Goal: Task Accomplishment & Management: Manage account settings

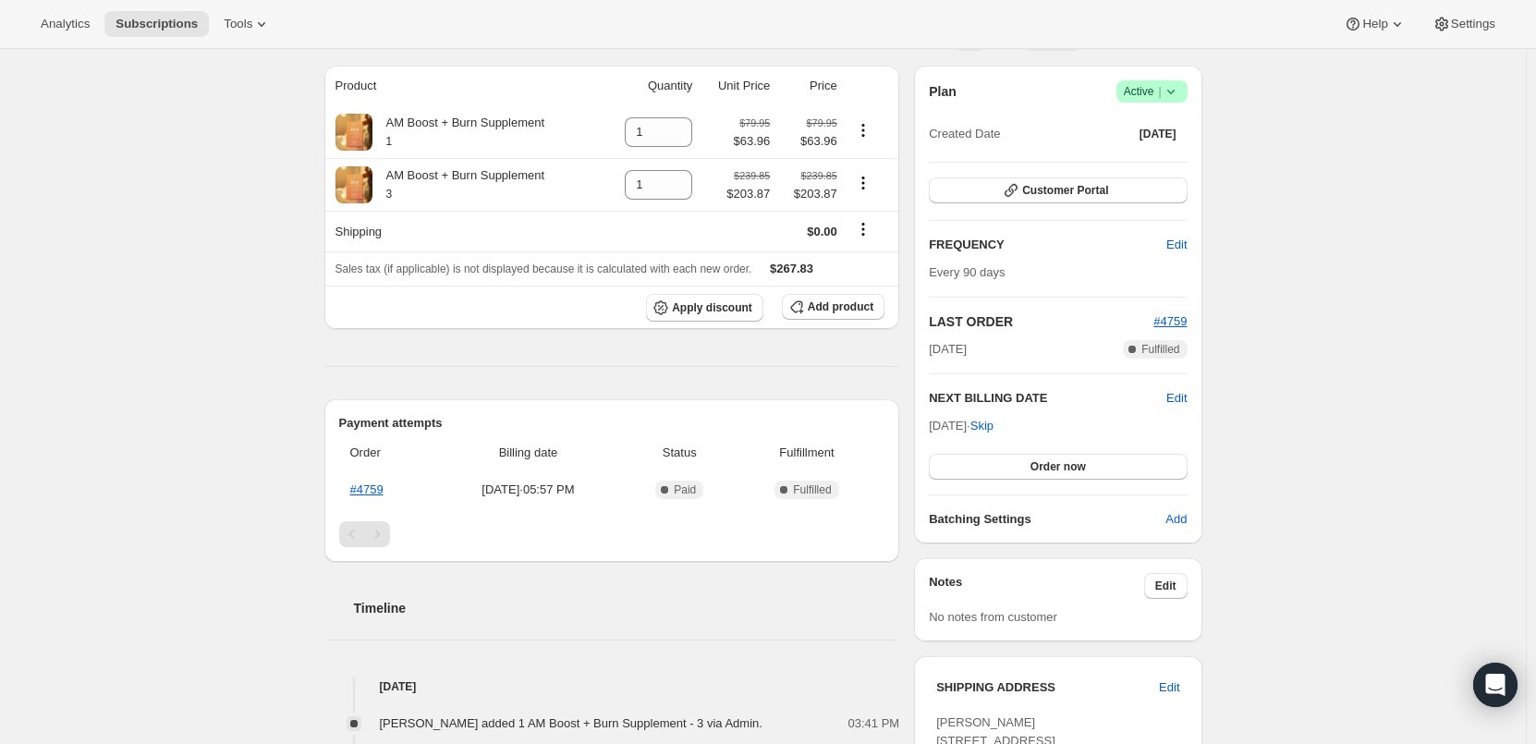
scroll to position [185, 0]
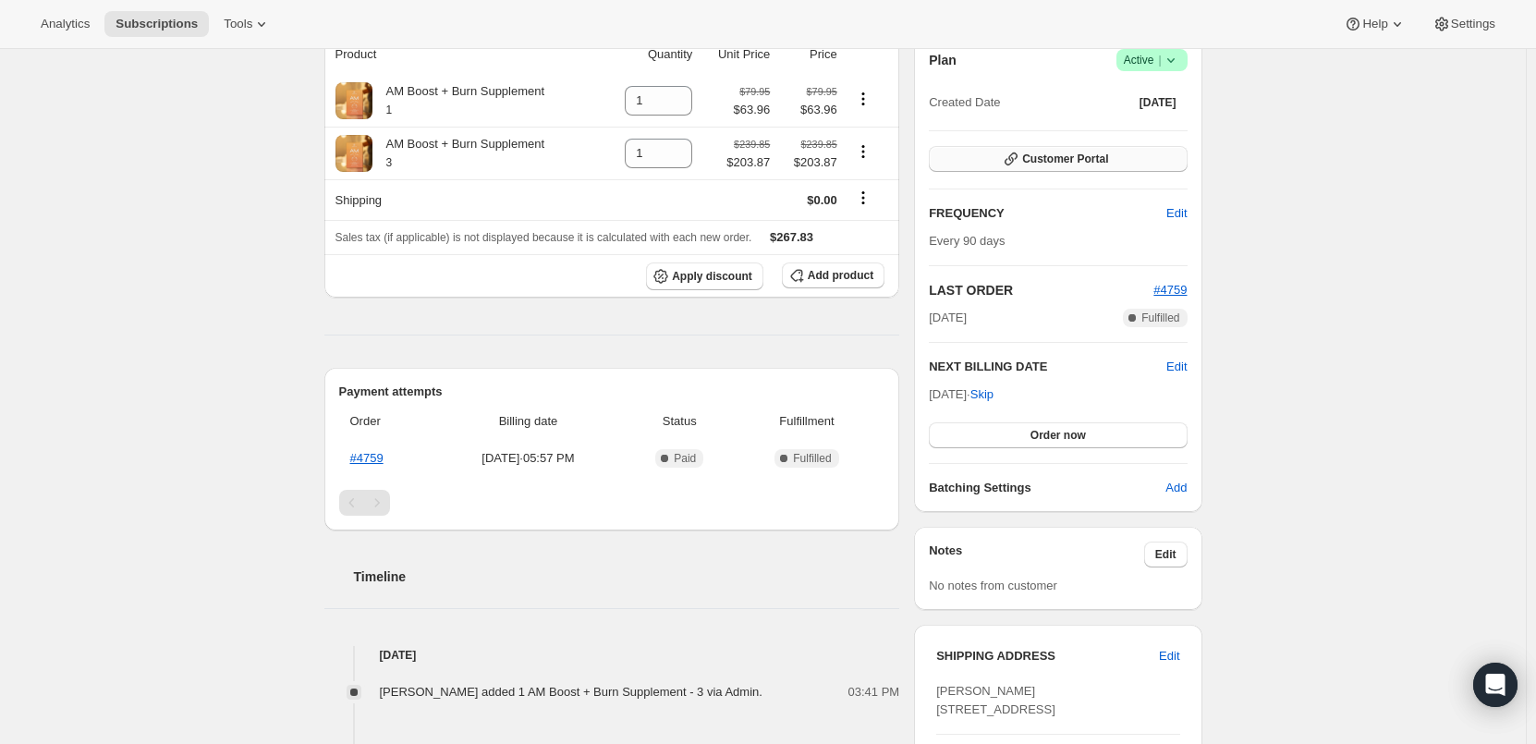
click at [1038, 156] on span "Customer Portal" at bounding box center [1065, 159] width 86 height 15
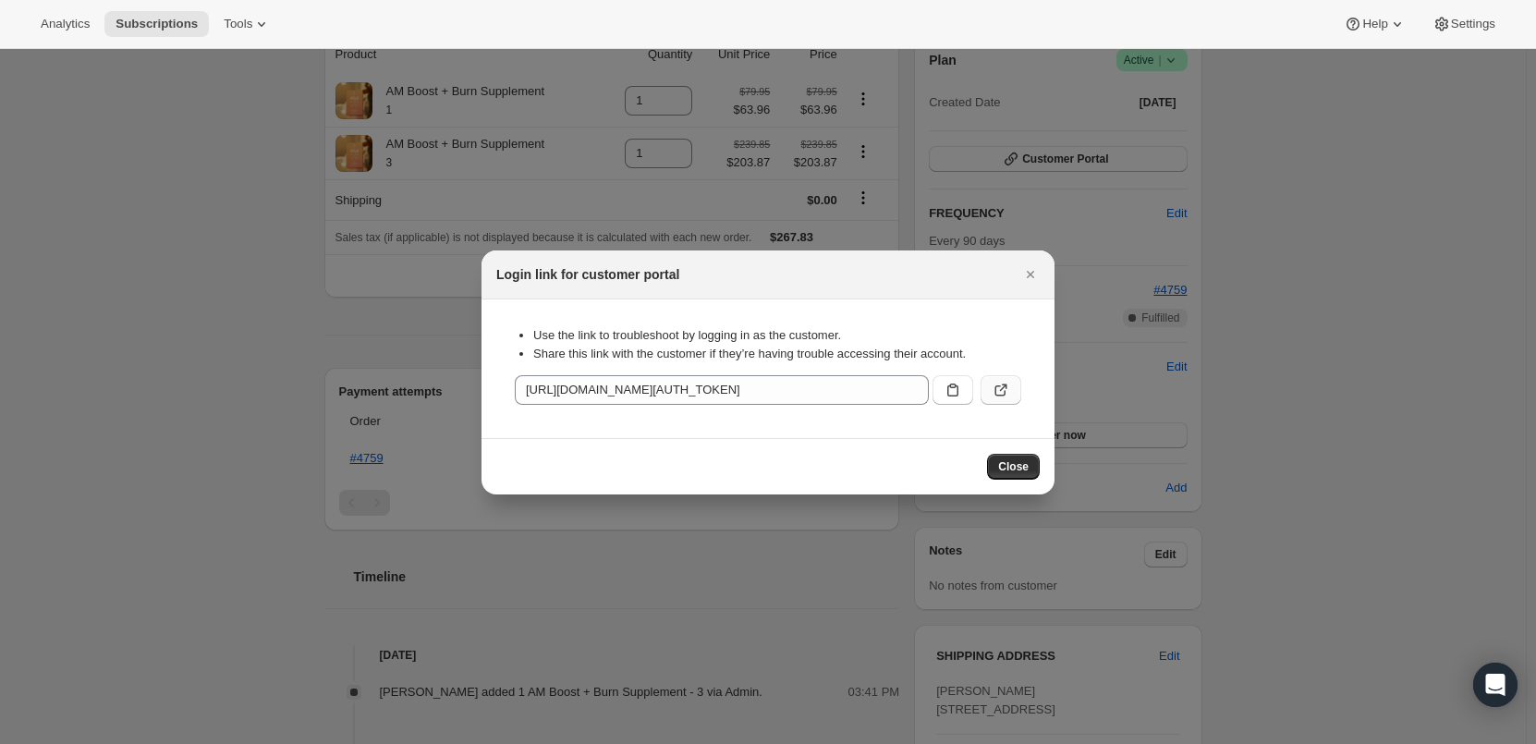
click at [1012, 392] on button ":rc3:" at bounding box center [1001, 390] width 41 height 30
click at [1025, 471] on span "Close" at bounding box center [1013, 466] width 31 height 15
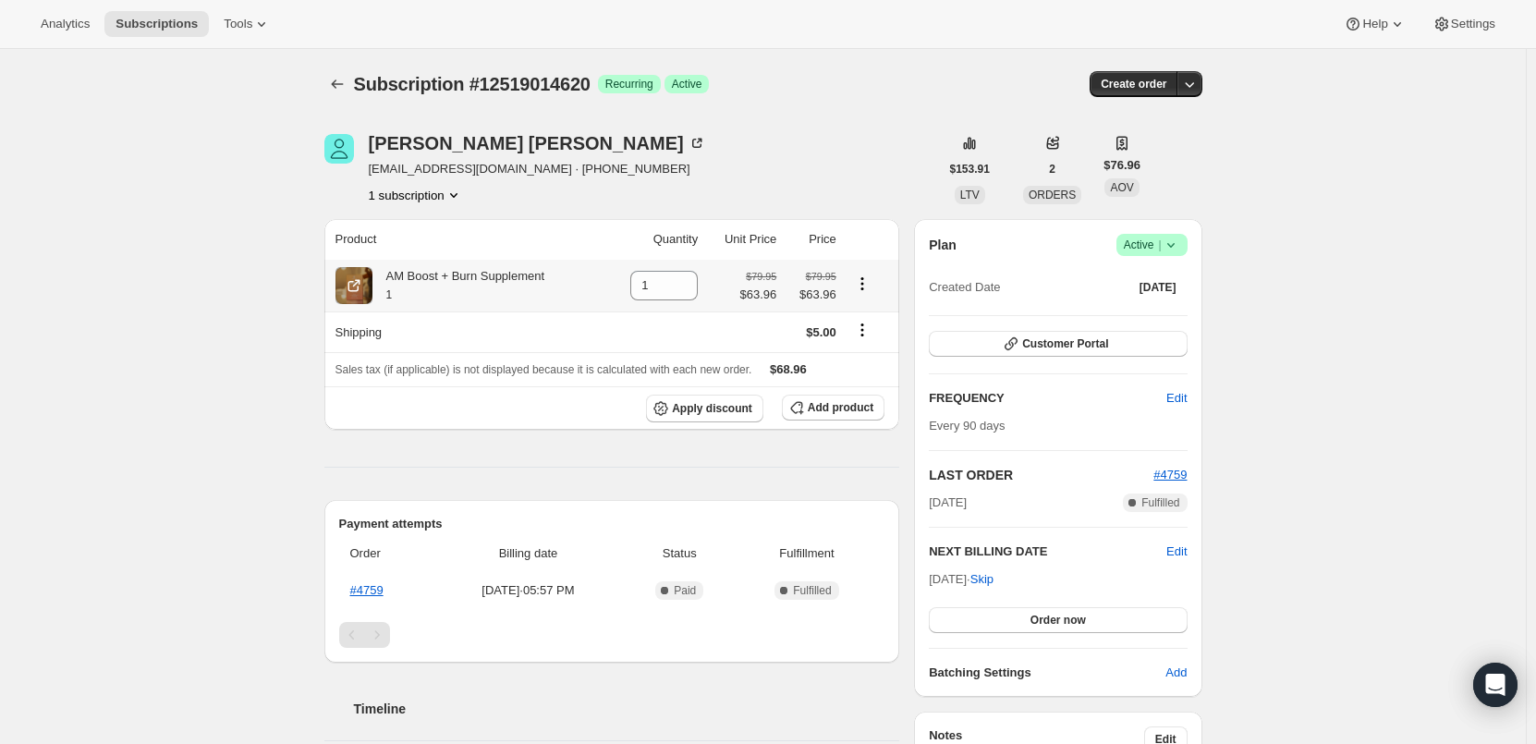
click at [867, 282] on icon "Product actions" at bounding box center [862, 284] width 18 height 18
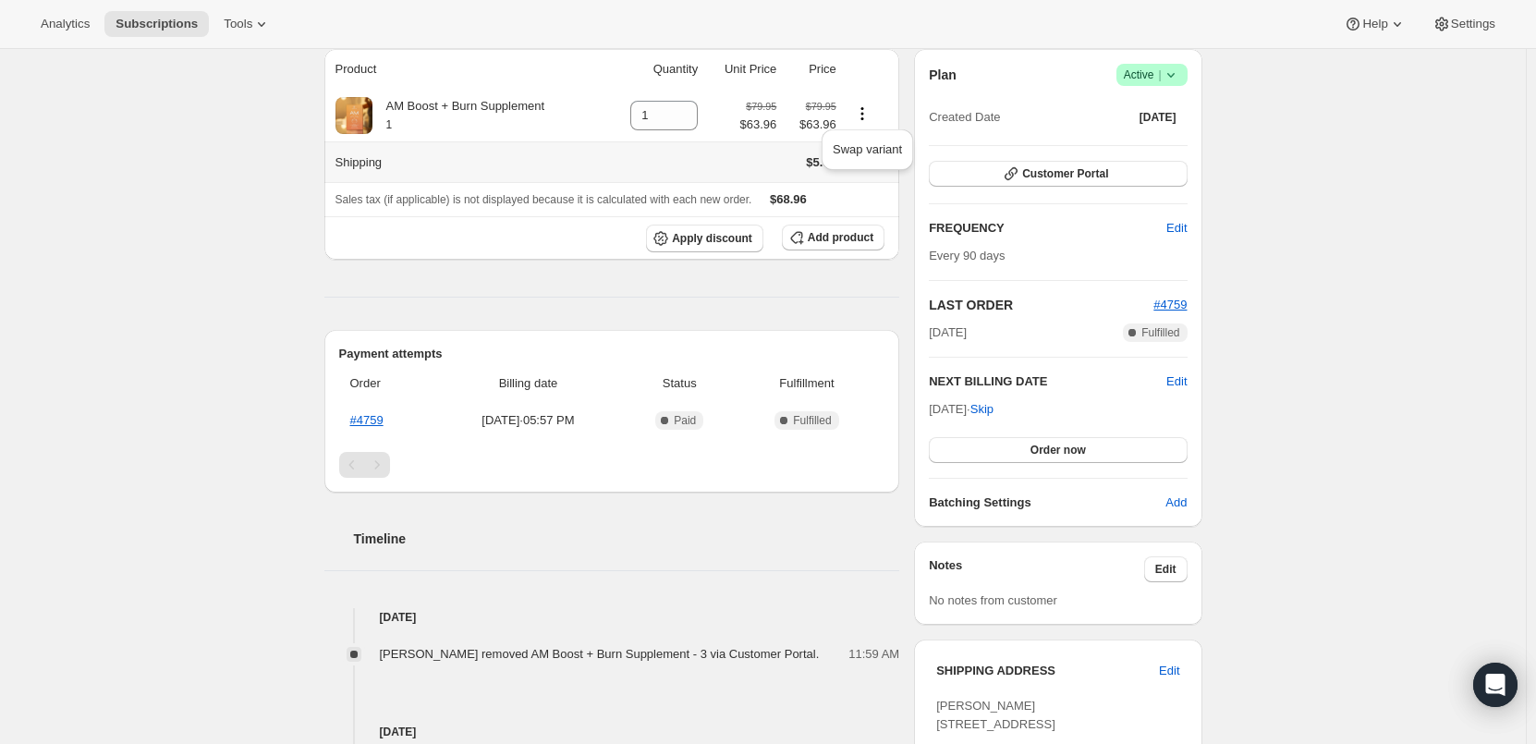
scroll to position [185, 0]
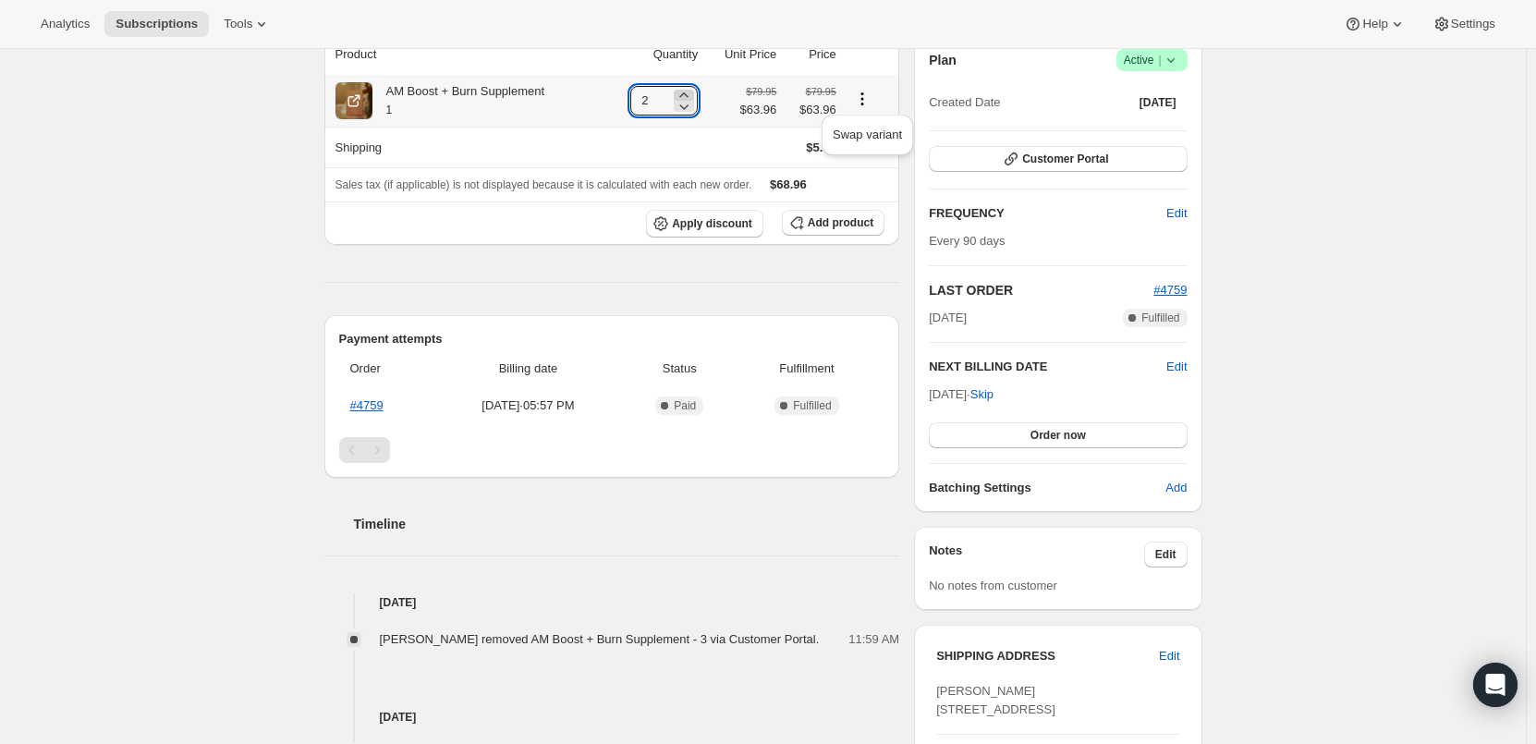
click at [693, 95] on icon at bounding box center [684, 95] width 18 height 18
type input "3"
click at [413, 92] on div "AM Boost + Burn Supplement 1" at bounding box center [459, 100] width 173 height 37
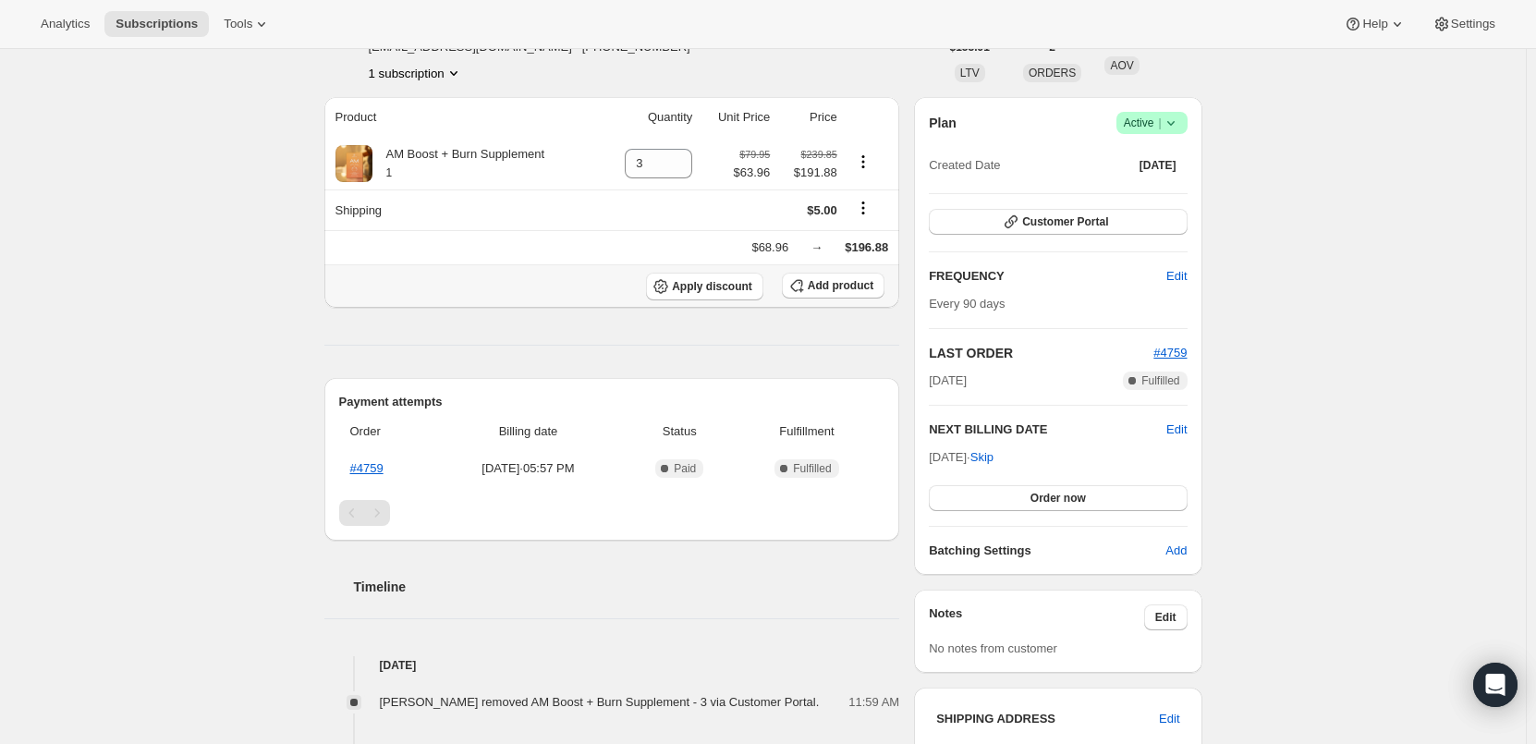
scroll to position [92, 0]
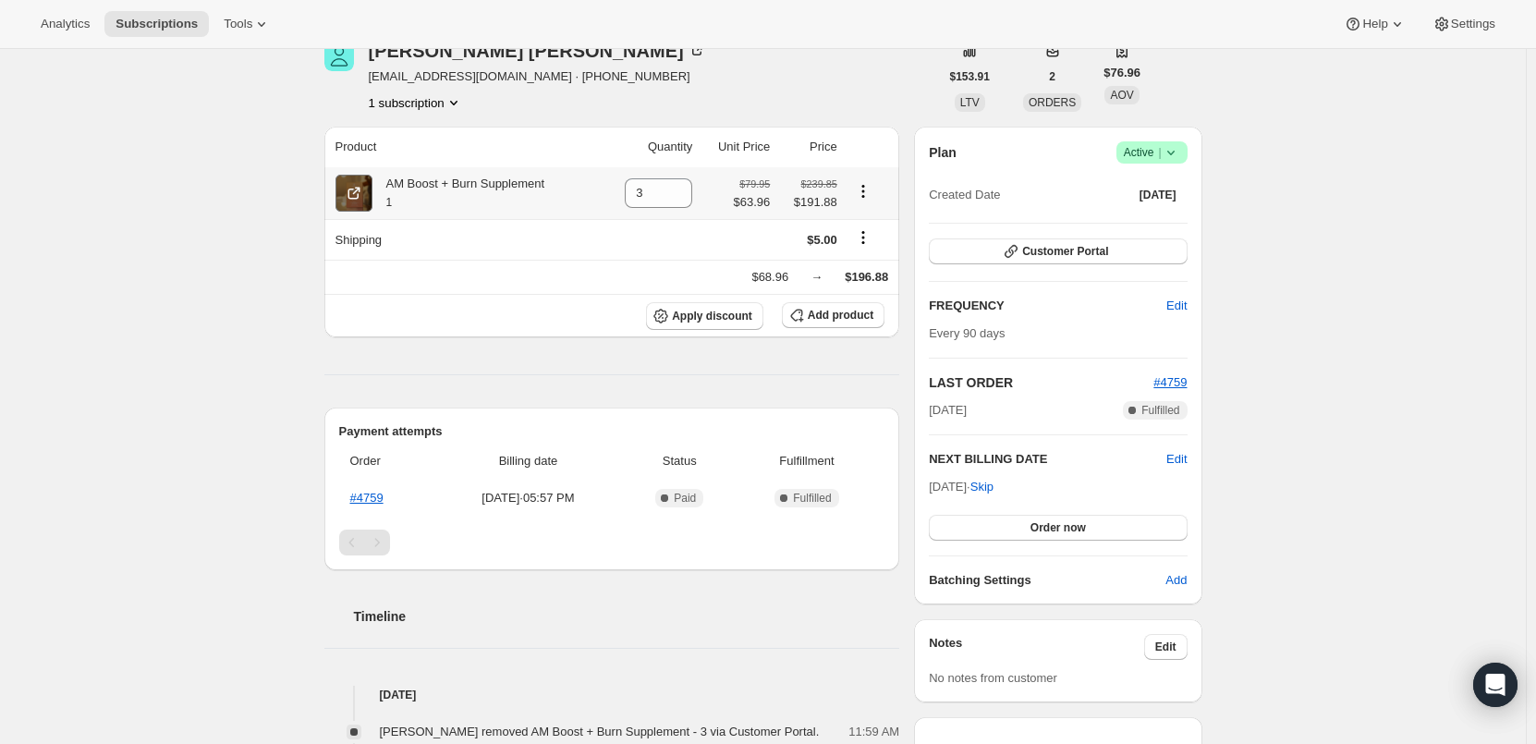
click at [363, 188] on icon at bounding box center [354, 193] width 18 height 18
click at [870, 189] on icon "Product actions" at bounding box center [863, 191] width 18 height 18
click at [882, 373] on div "Product Quantity Unit Price Price AM Boost + Burn Supplement 1 3 $79.95 $63.96 …" at bounding box center [612, 549] width 576 height 844
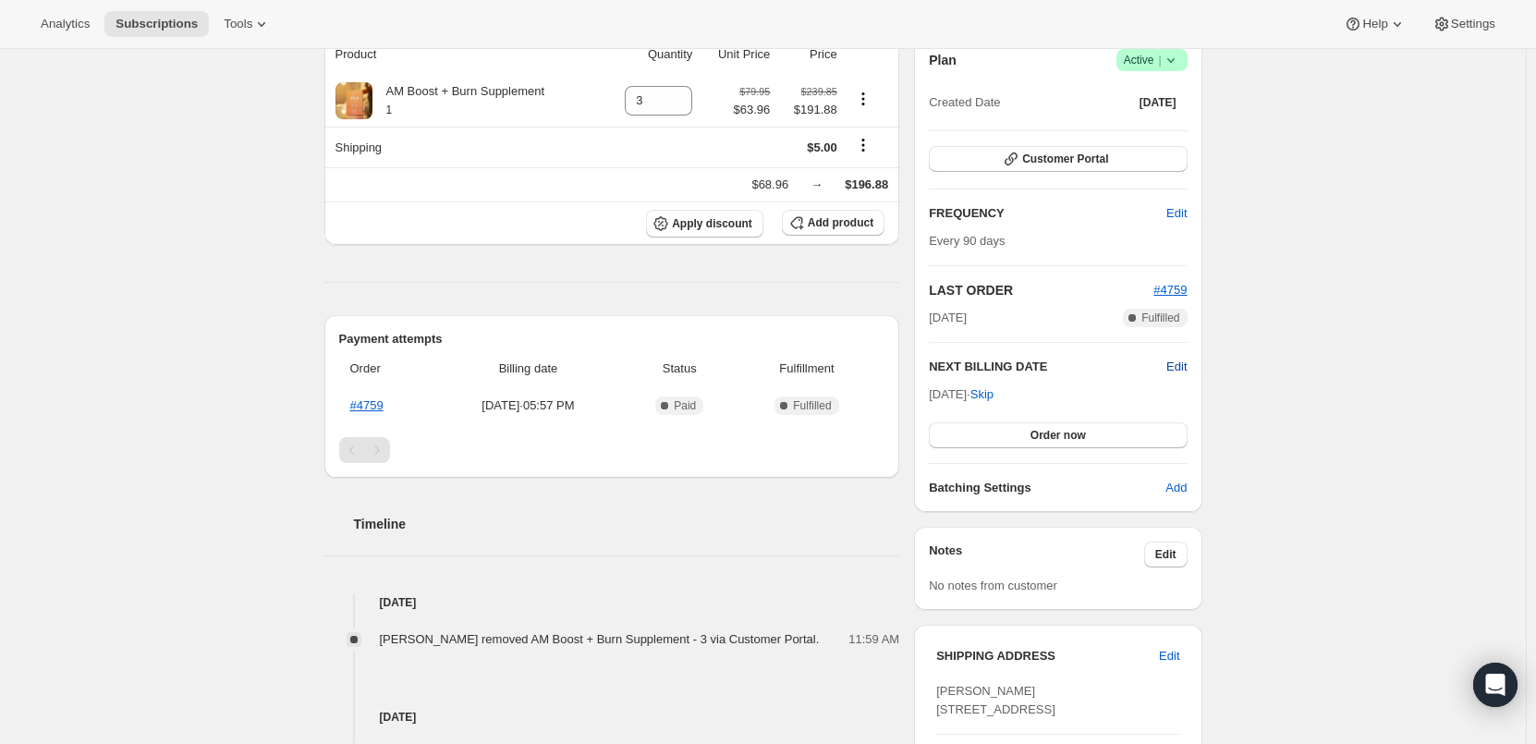
click at [1185, 369] on span "Edit" at bounding box center [1177, 367] width 20 height 18
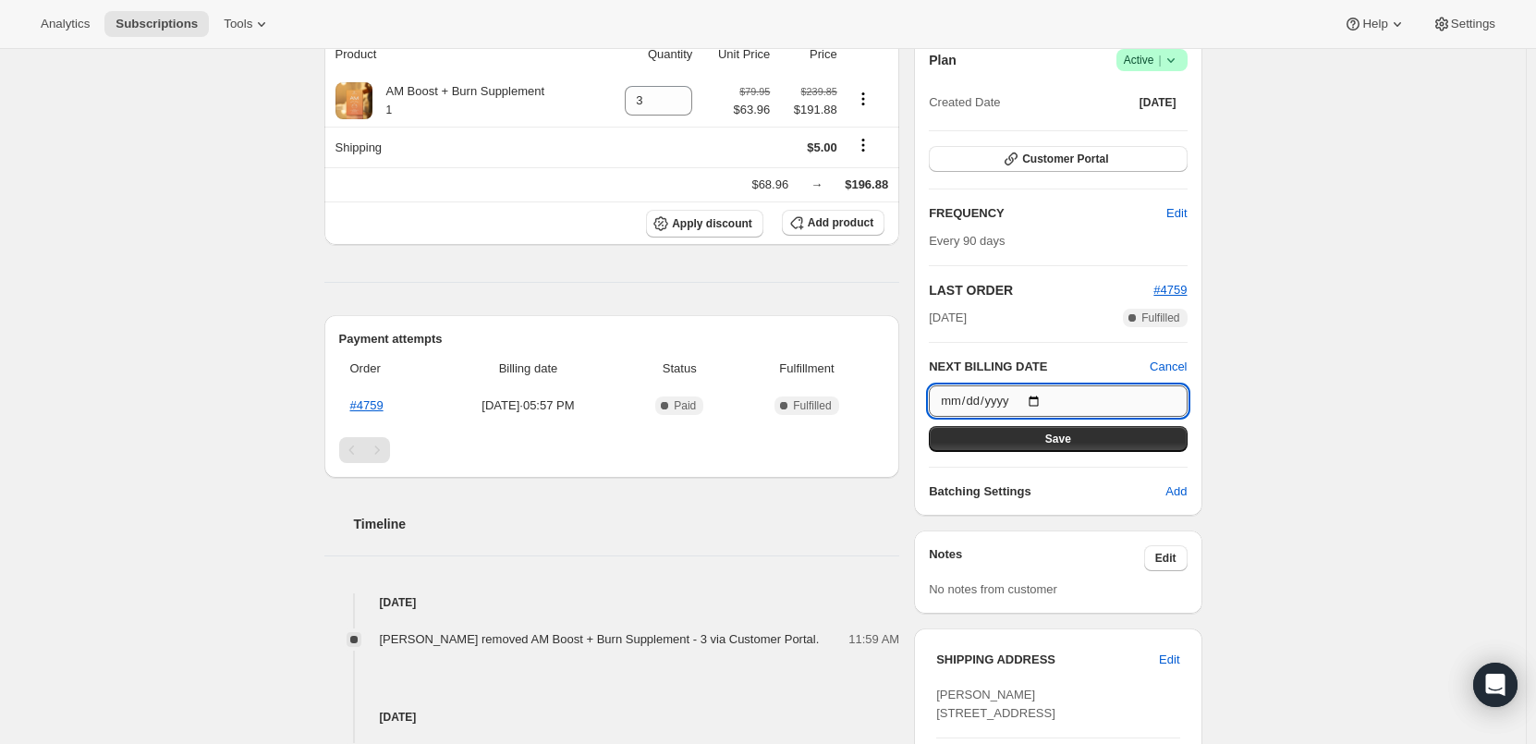
click at [1040, 400] on input "2025-11-02" at bounding box center [1058, 400] width 258 height 31
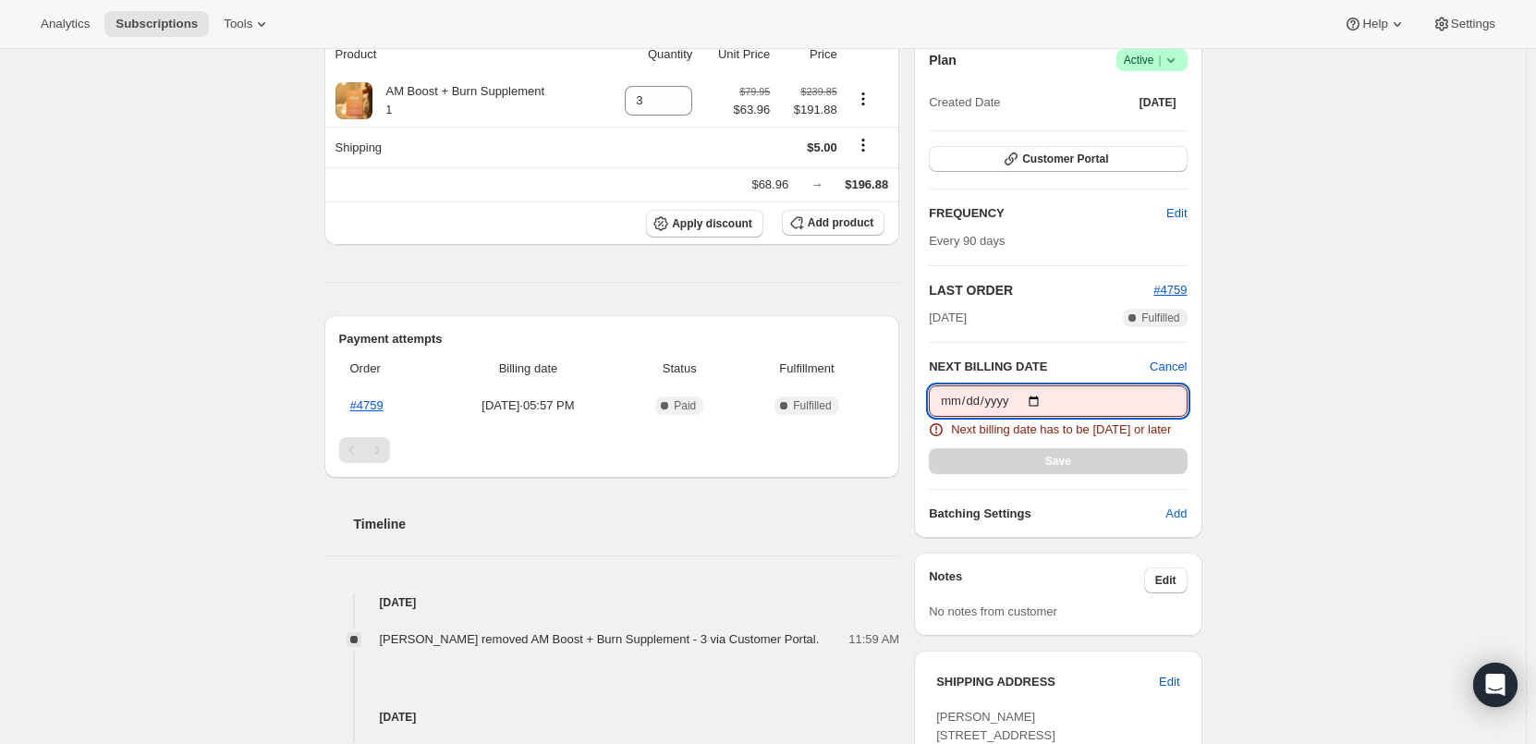
click at [1042, 399] on input "2025-09-19" at bounding box center [1058, 400] width 258 height 31
type input "2025-09-20"
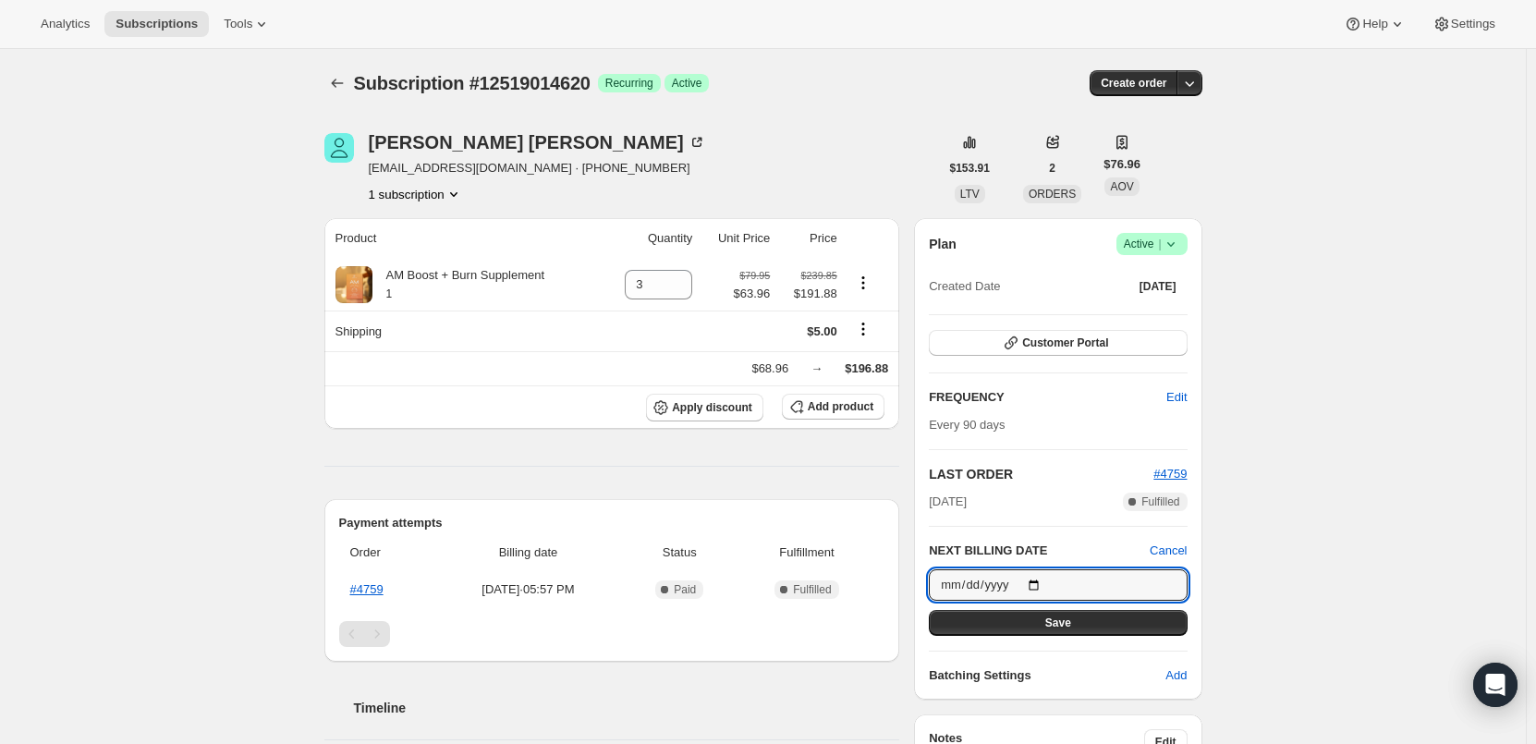
scroll to position [0, 0]
click at [1056, 625] on span "Save" at bounding box center [1058, 624] width 26 height 15
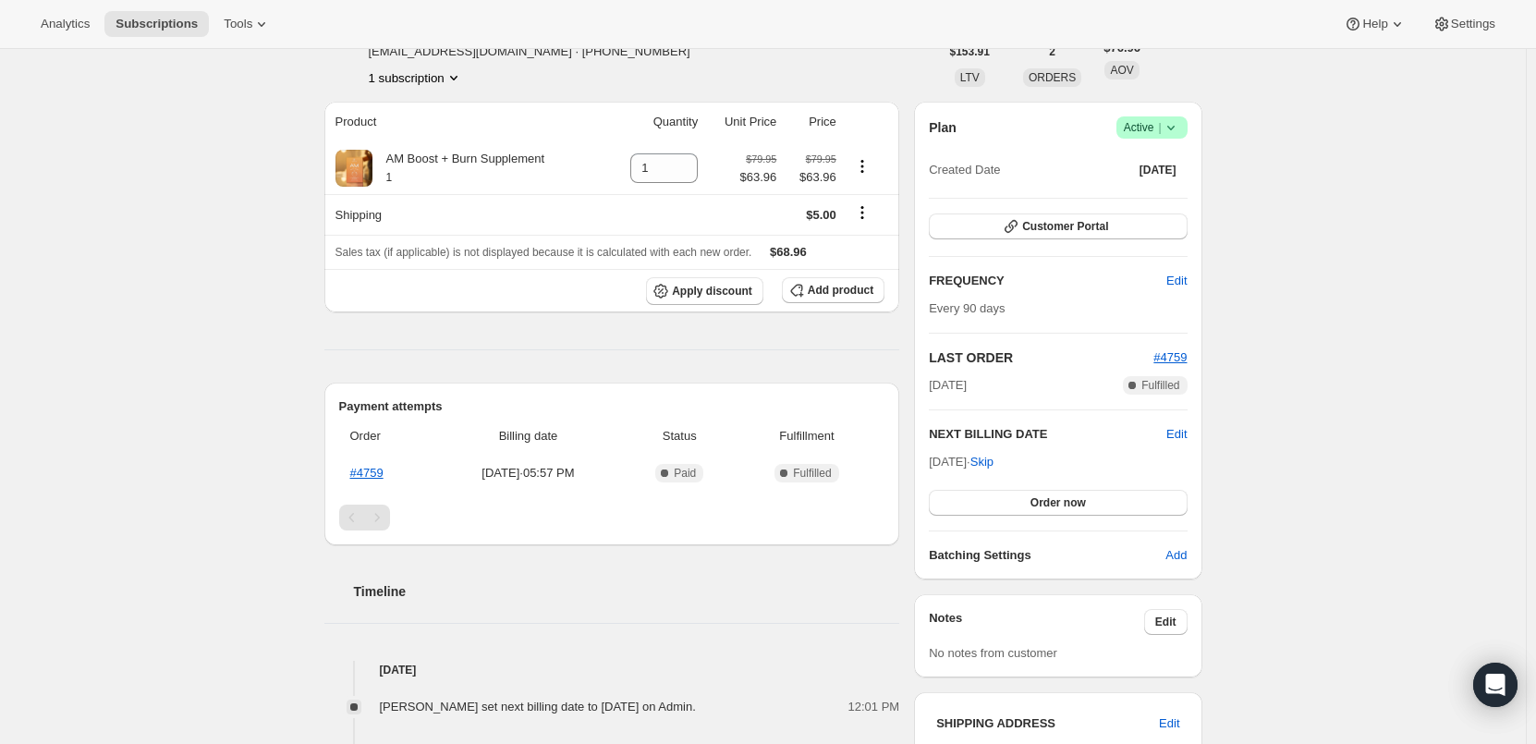
scroll to position [92, 0]
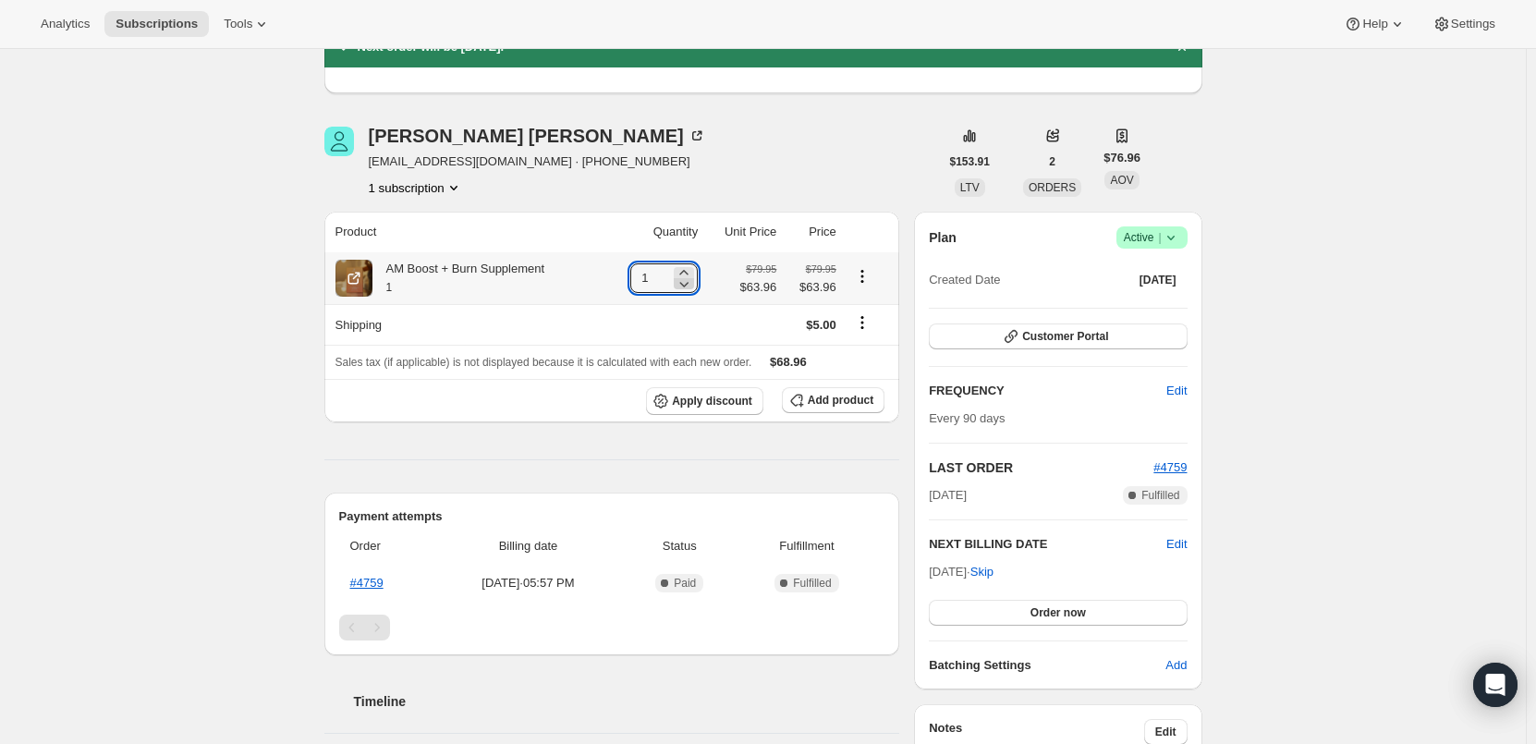
click at [691, 275] on icon at bounding box center [684, 284] width 18 height 18
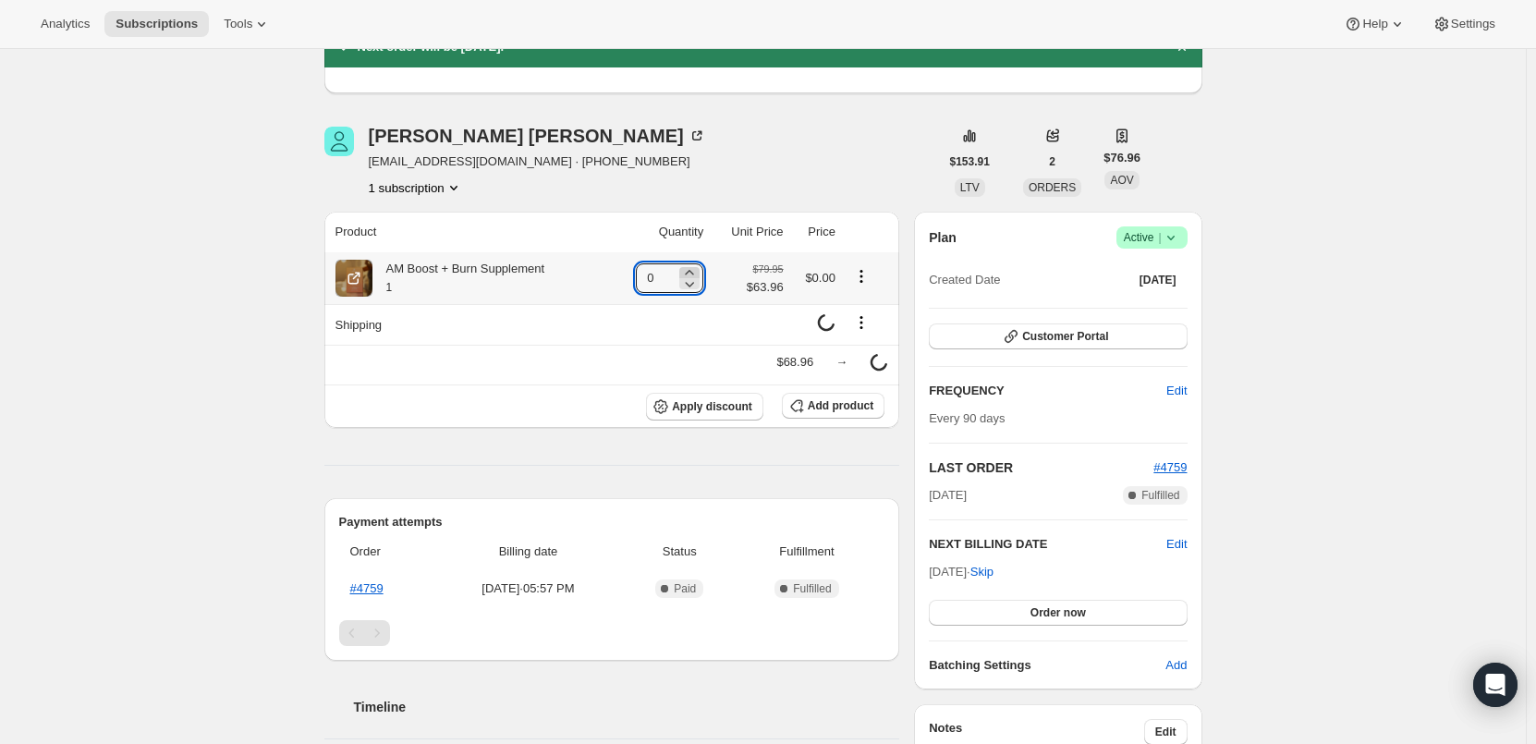
click at [699, 266] on icon at bounding box center [689, 272] width 18 height 18
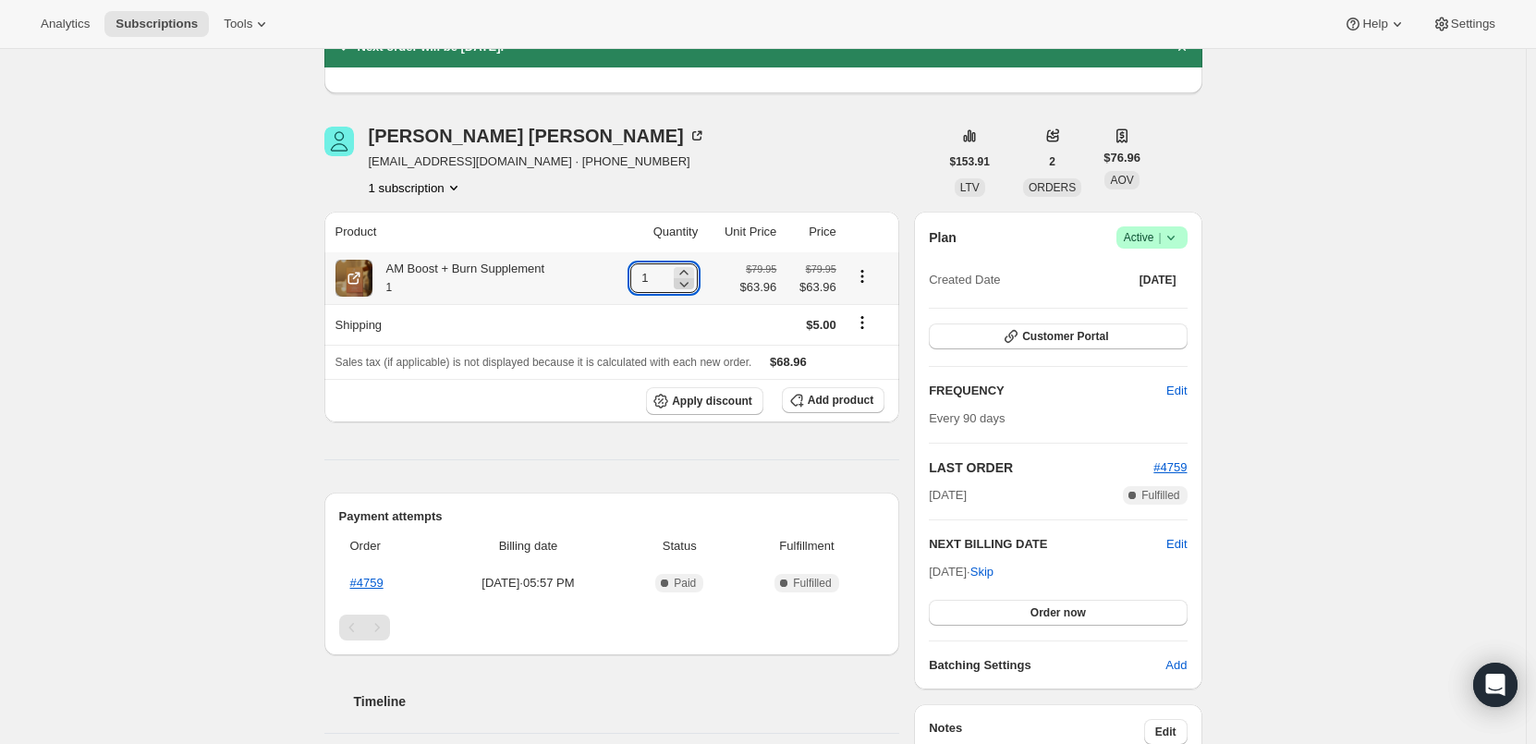
click at [691, 275] on icon at bounding box center [684, 284] width 18 height 18
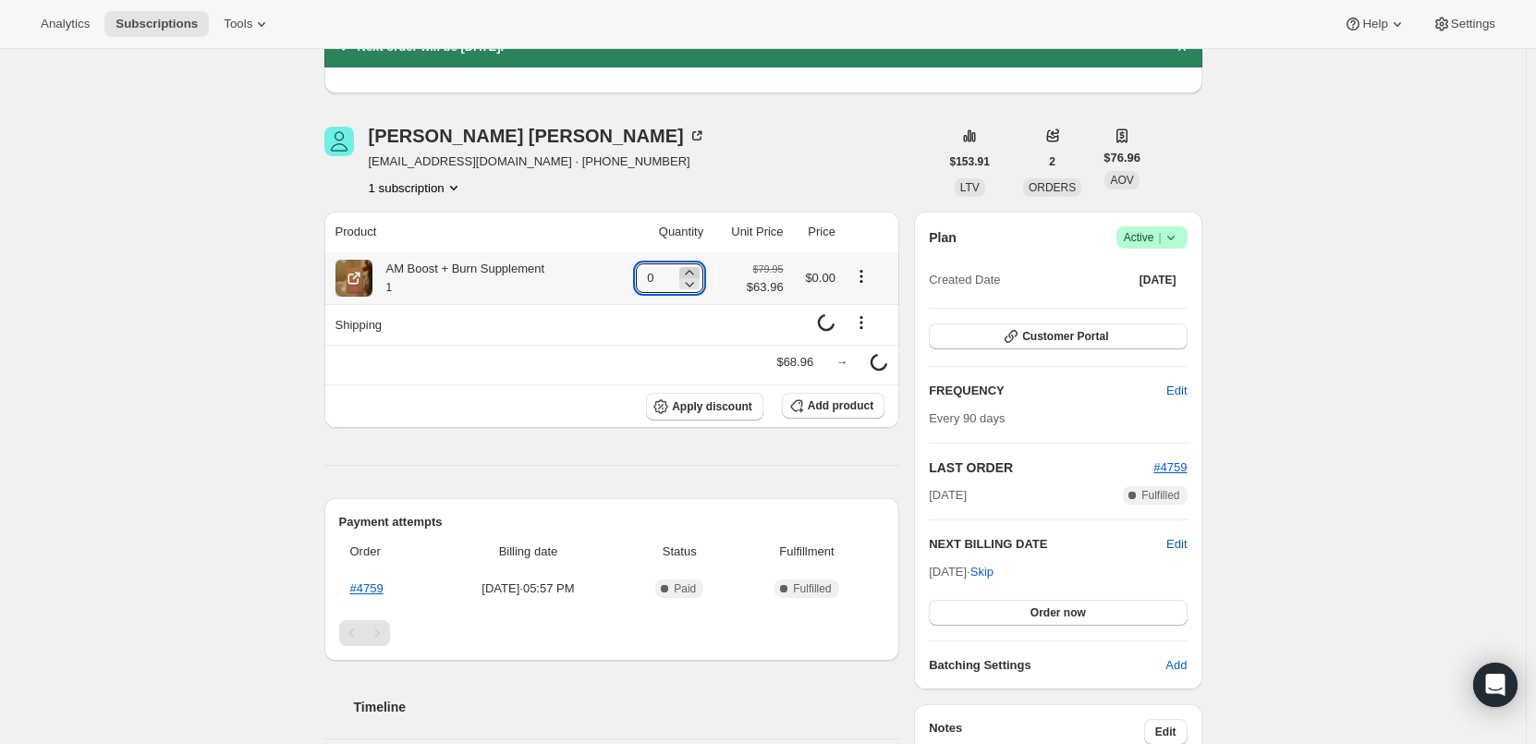
click at [699, 268] on icon at bounding box center [689, 272] width 18 height 18
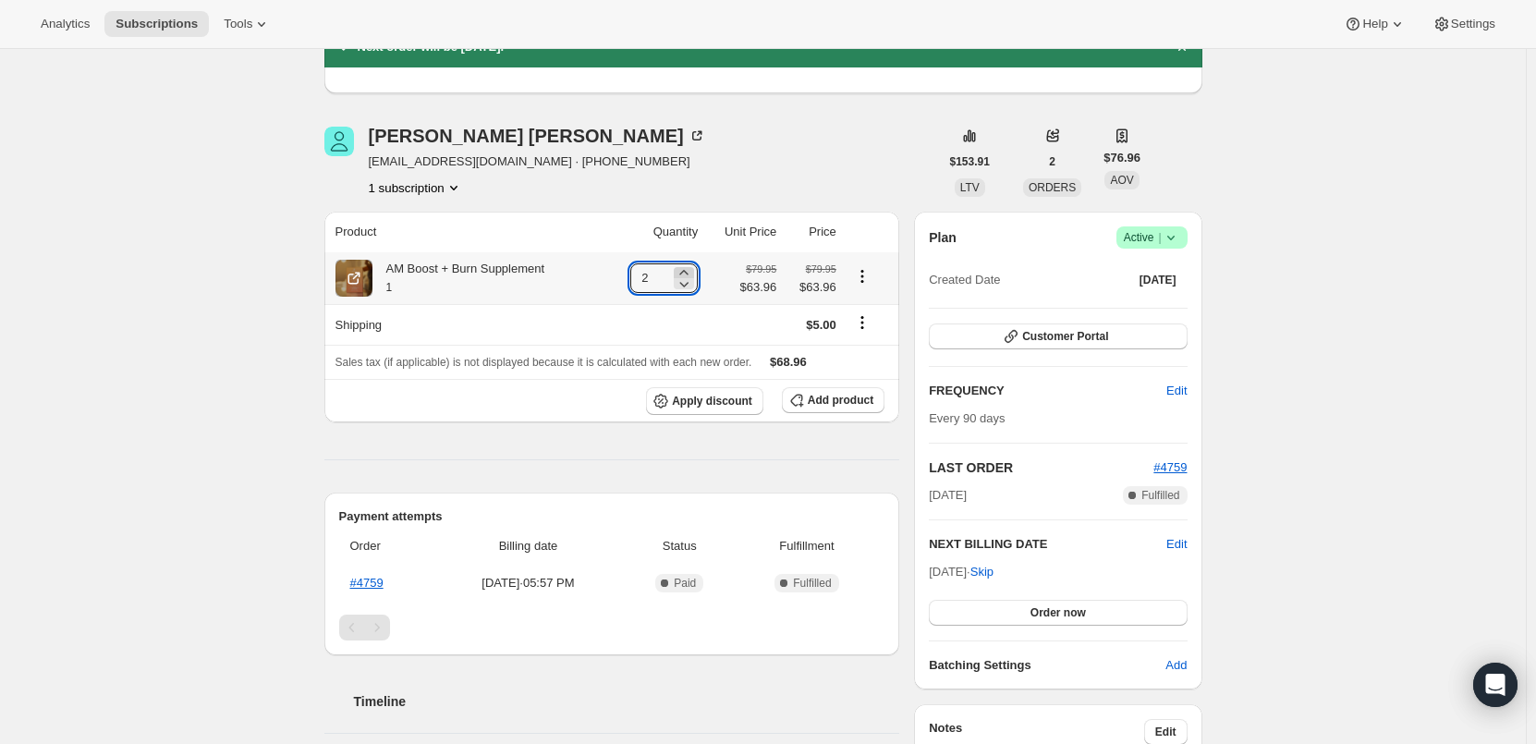
click at [692, 271] on icon at bounding box center [684, 272] width 18 height 18
type input "3"
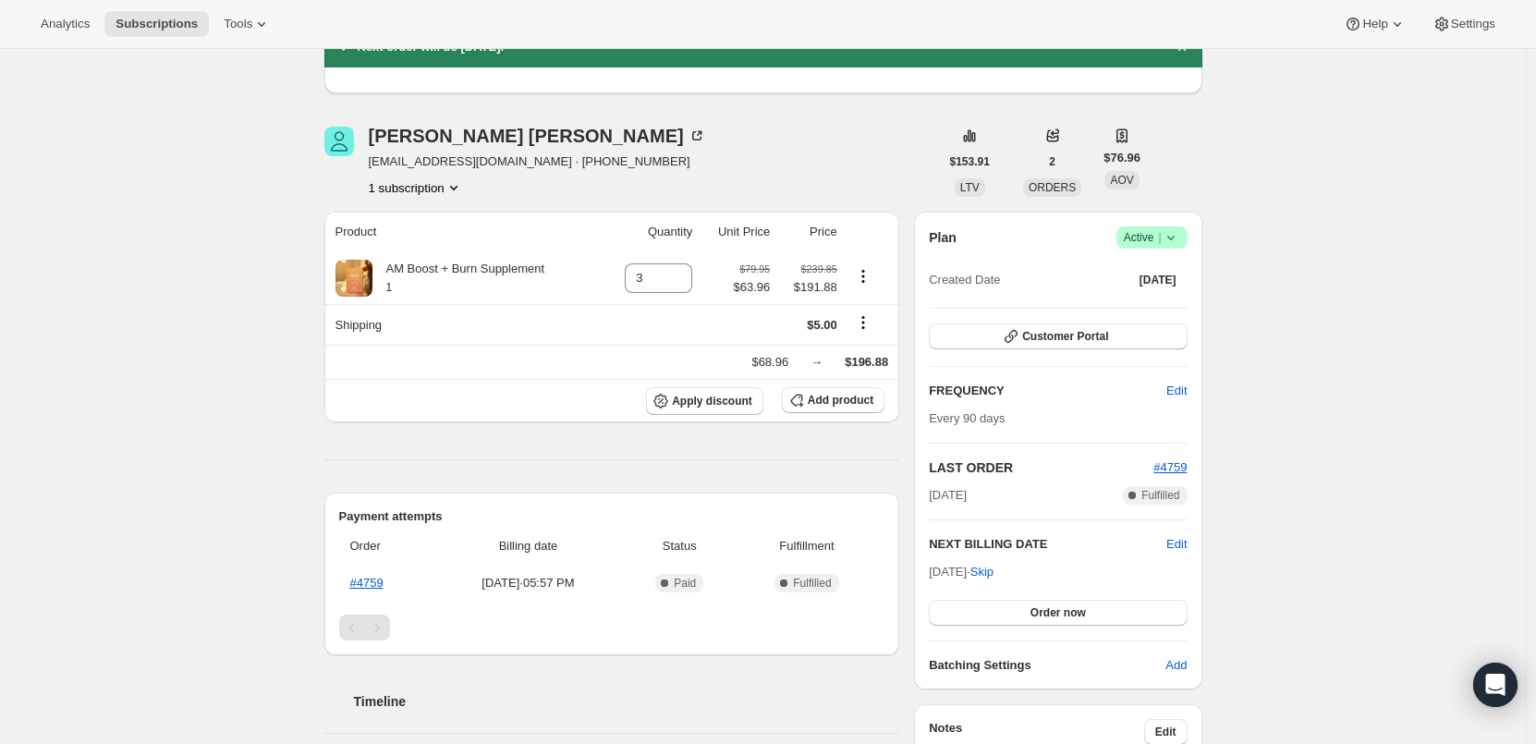
click at [829, 442] on div "Product Quantity Unit Price Price AM Boost + Burn Supplement 1 3 $79.95 $63.96 …" at bounding box center [612, 658] width 576 height 892
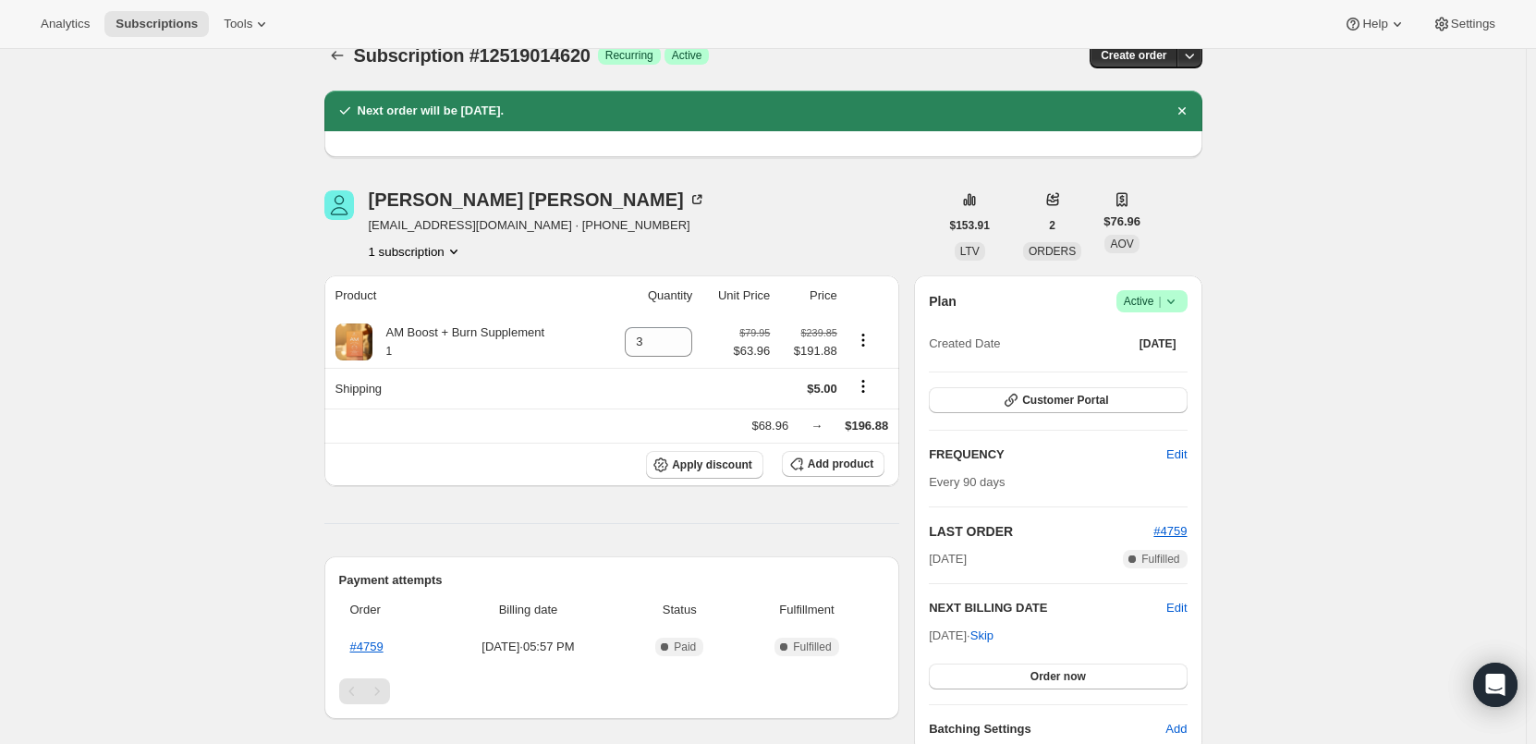
scroll to position [0, 0]
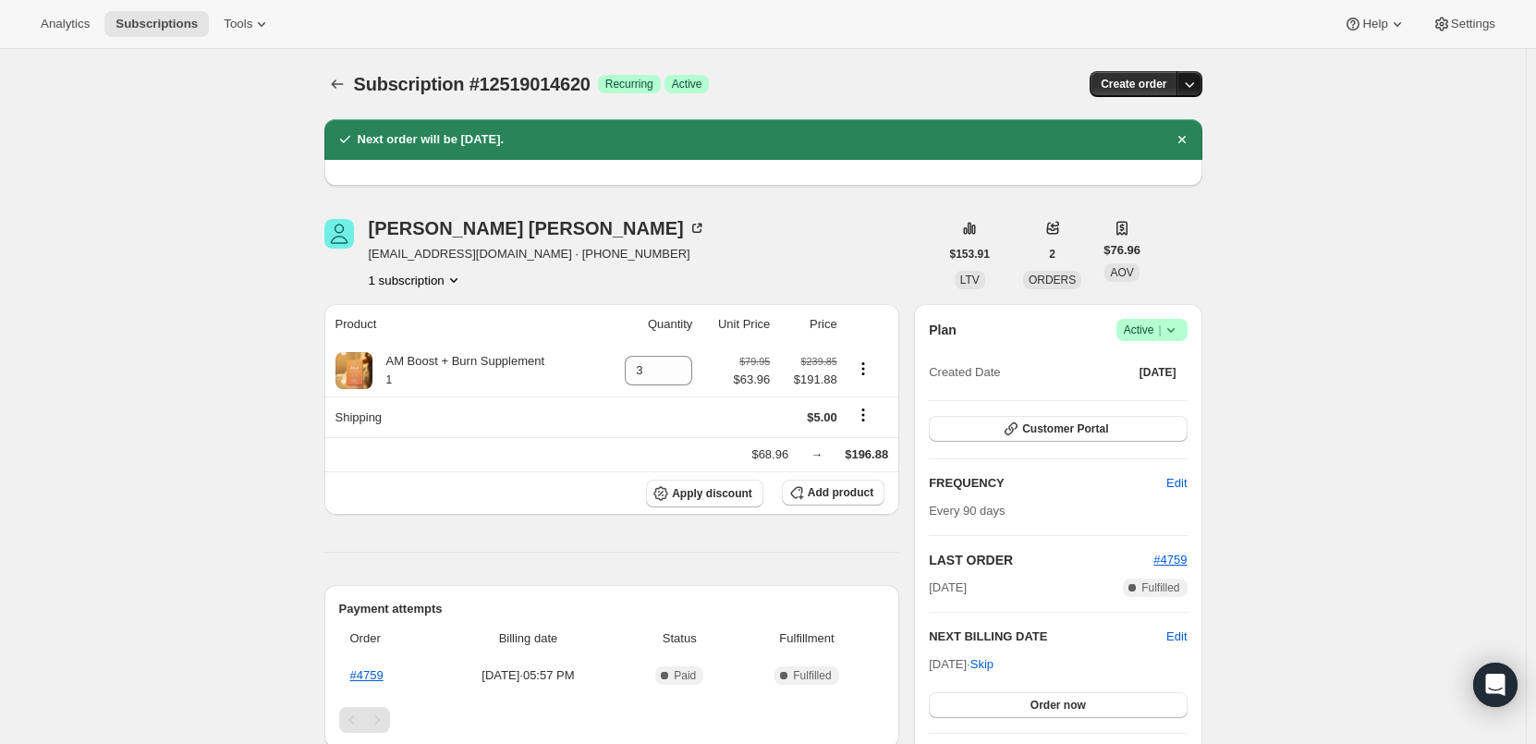
click at [1199, 80] on icon "button" at bounding box center [1189, 84] width 18 height 18
click at [1195, 83] on icon "button" at bounding box center [1189, 84] width 18 height 18
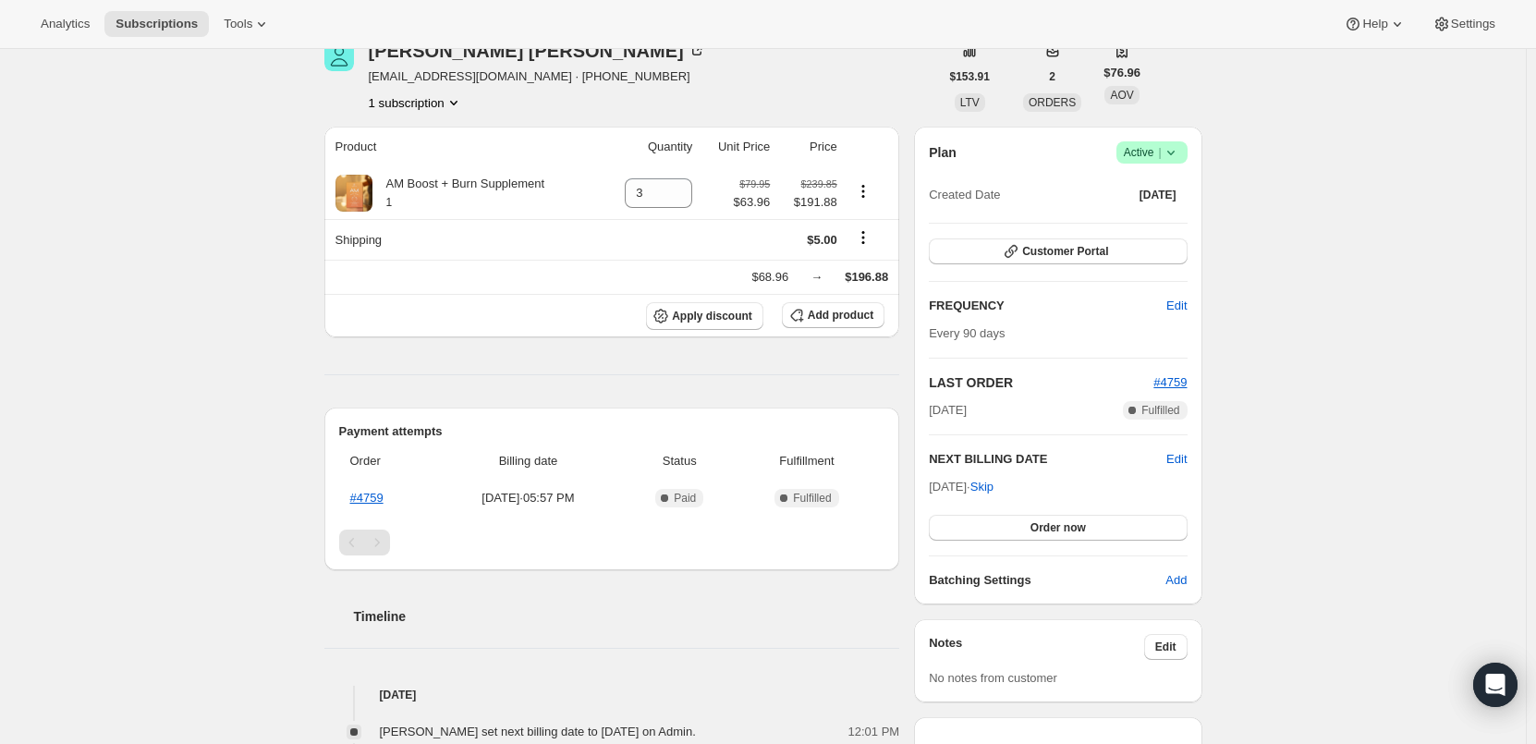
scroll to position [185, 0]
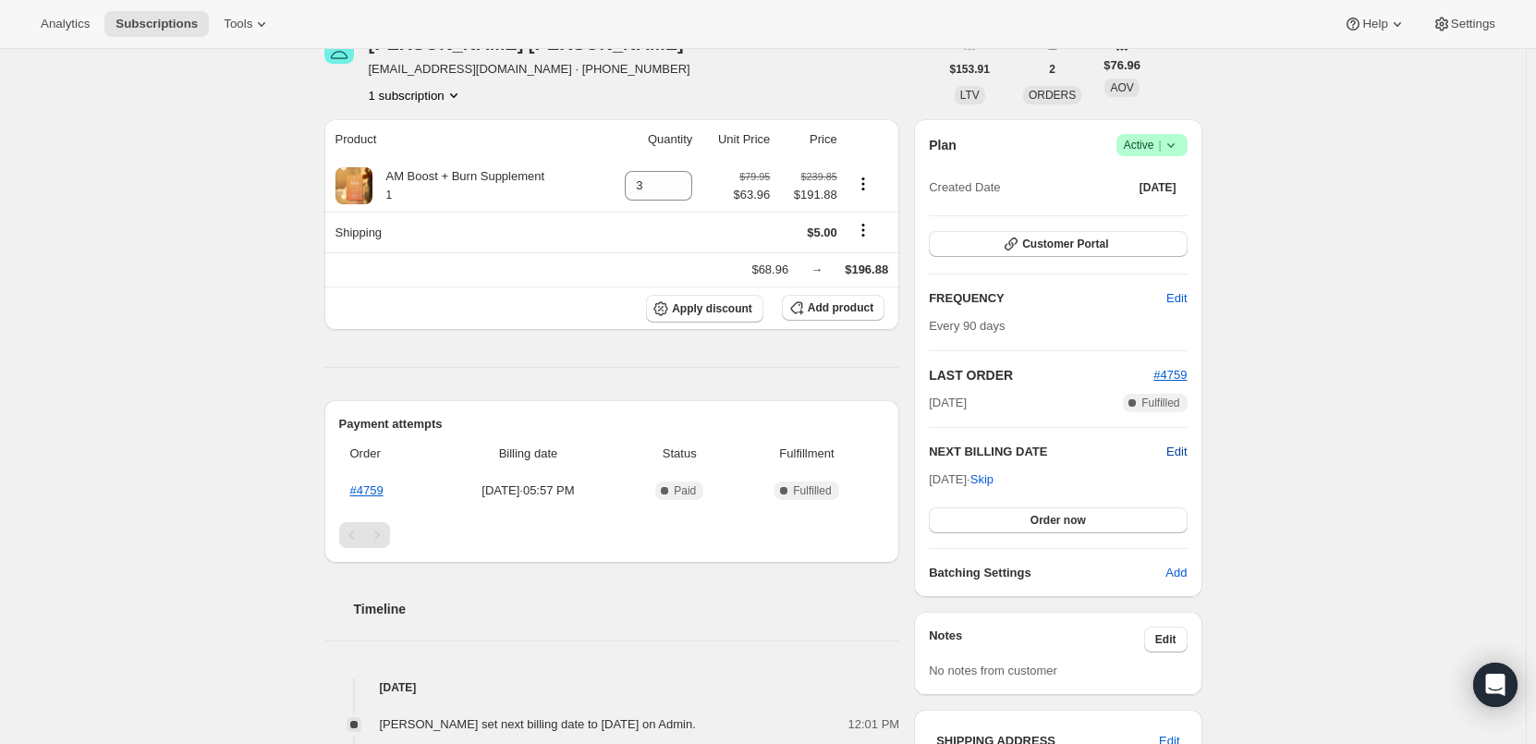
click at [1180, 452] on span "Edit" at bounding box center [1177, 452] width 20 height 18
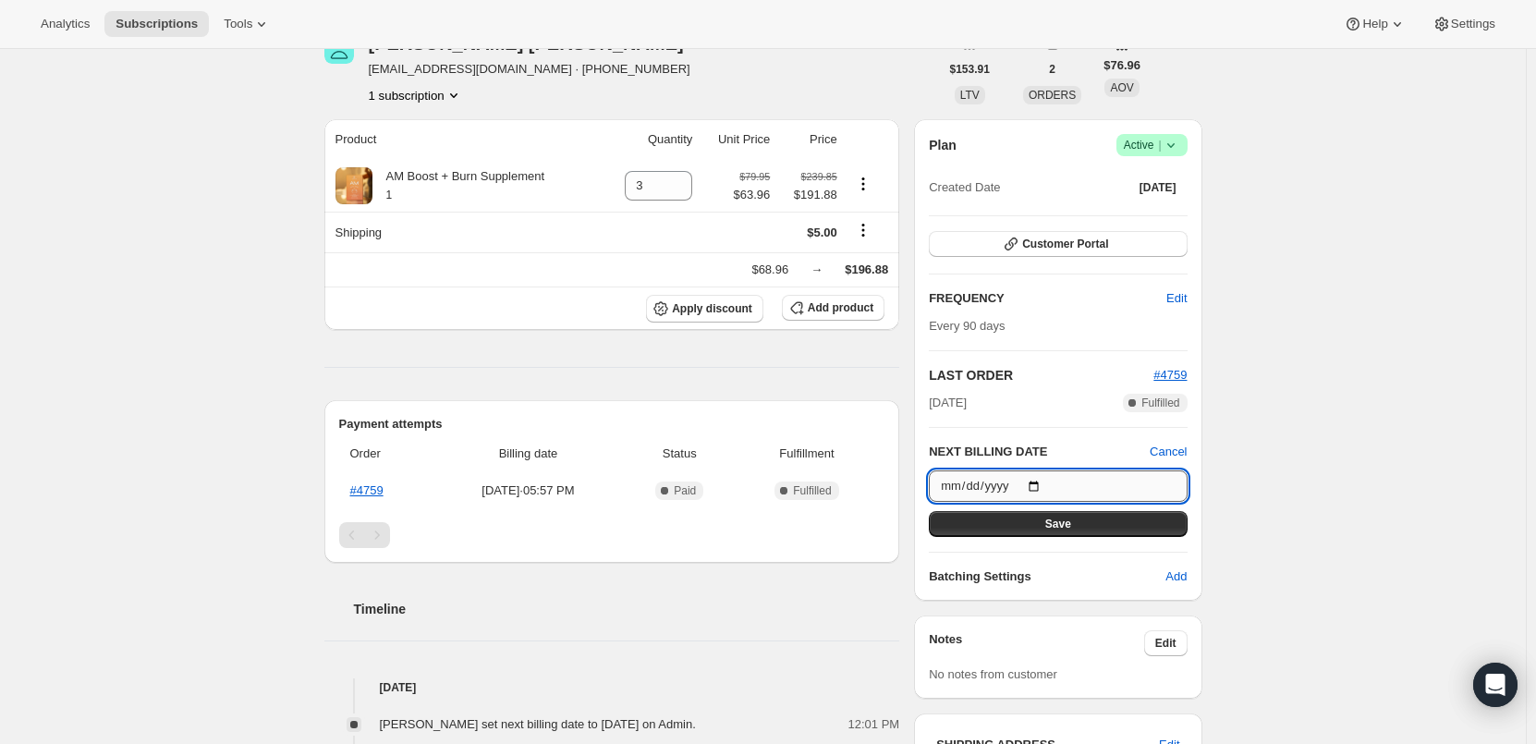
click at [1037, 488] on input "2025-09-20" at bounding box center [1058, 486] width 258 height 31
type input "2025-12-19"
click at [1062, 525] on span "Save" at bounding box center [1058, 524] width 26 height 15
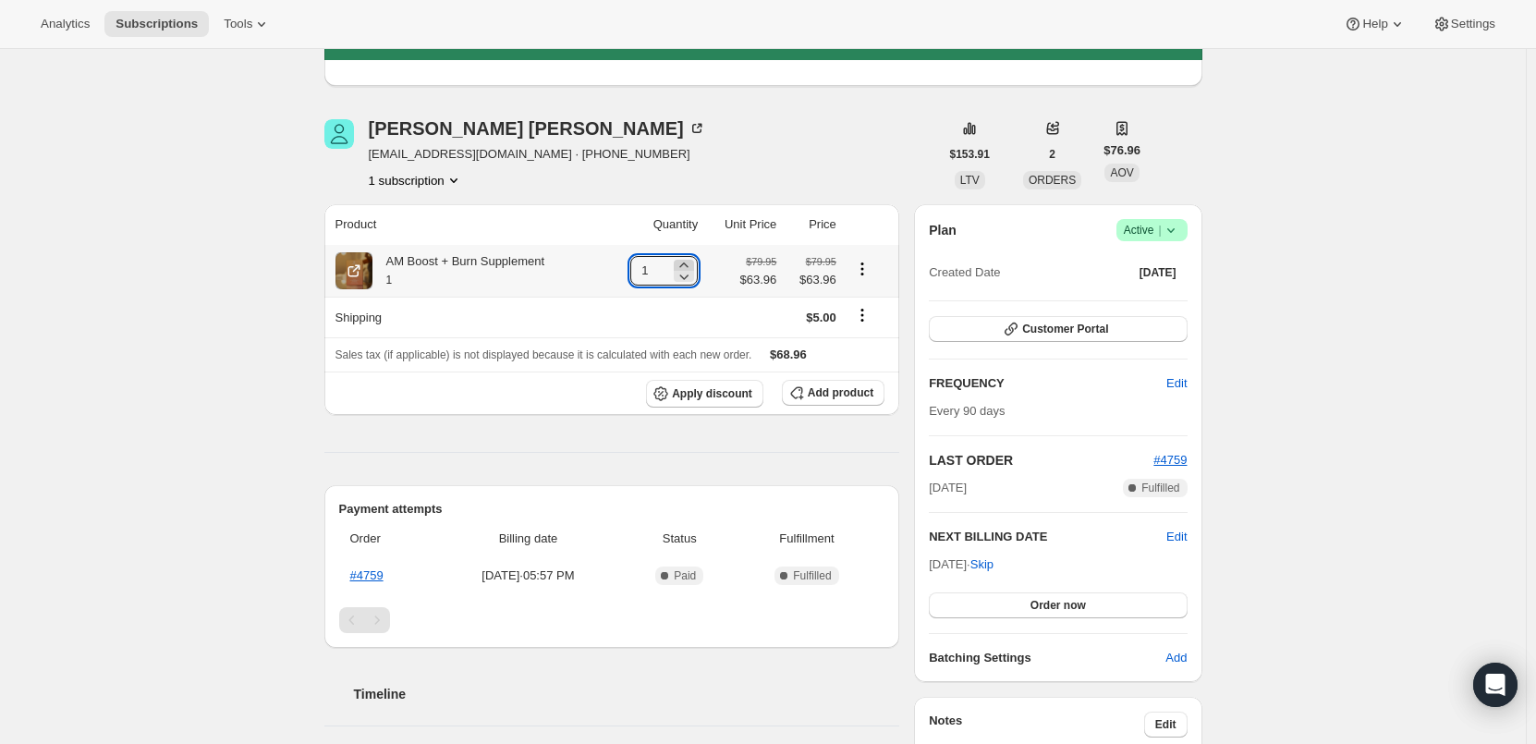
click at [691, 263] on icon at bounding box center [684, 265] width 18 height 18
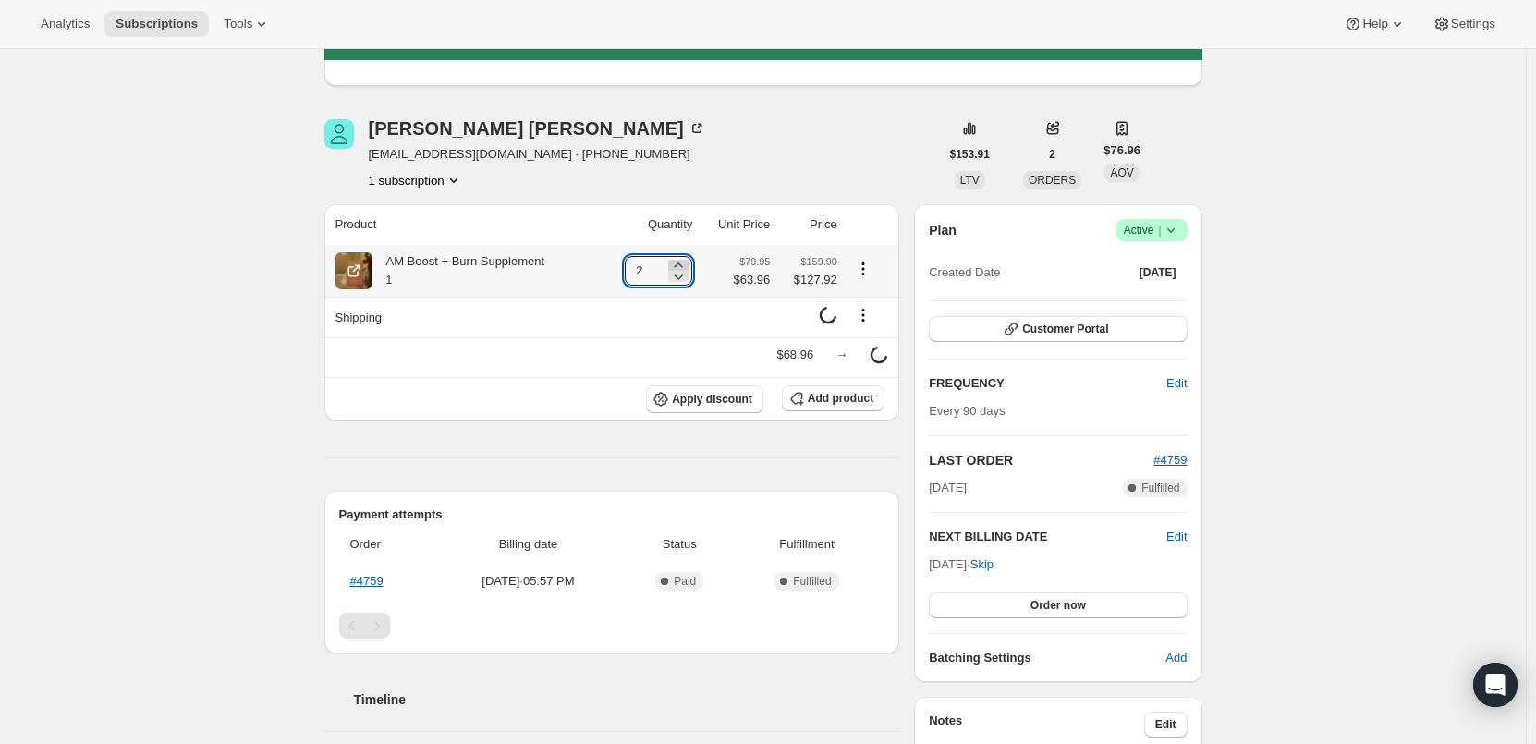
click at [688, 263] on icon at bounding box center [678, 265] width 18 height 18
type input "3"
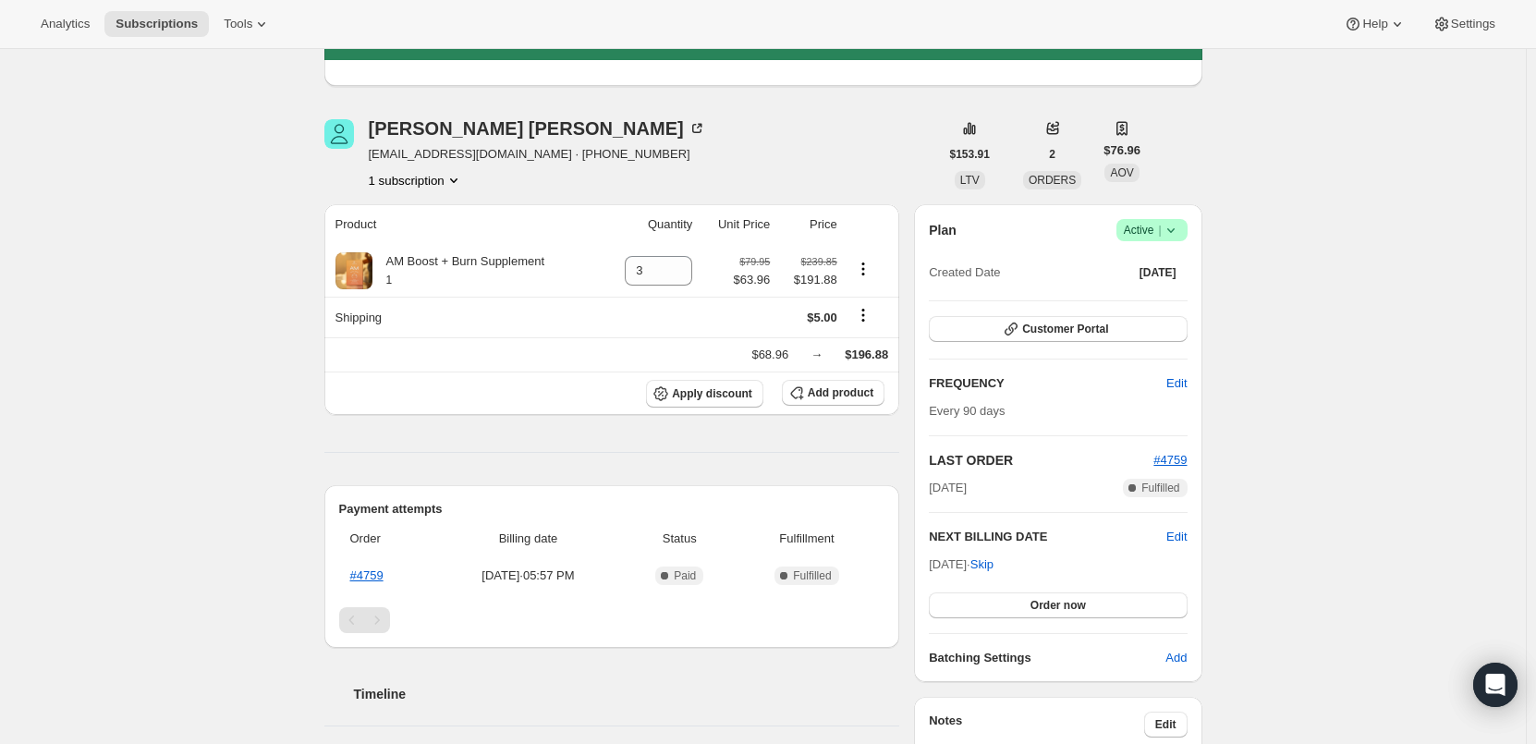
click at [759, 445] on div "Product Quantity Unit Price Price AM Boost + Burn Supplement 1 3 $79.95 $63.96 …" at bounding box center [612, 674] width 576 height 940
click at [681, 303] on td at bounding box center [650, 317] width 96 height 41
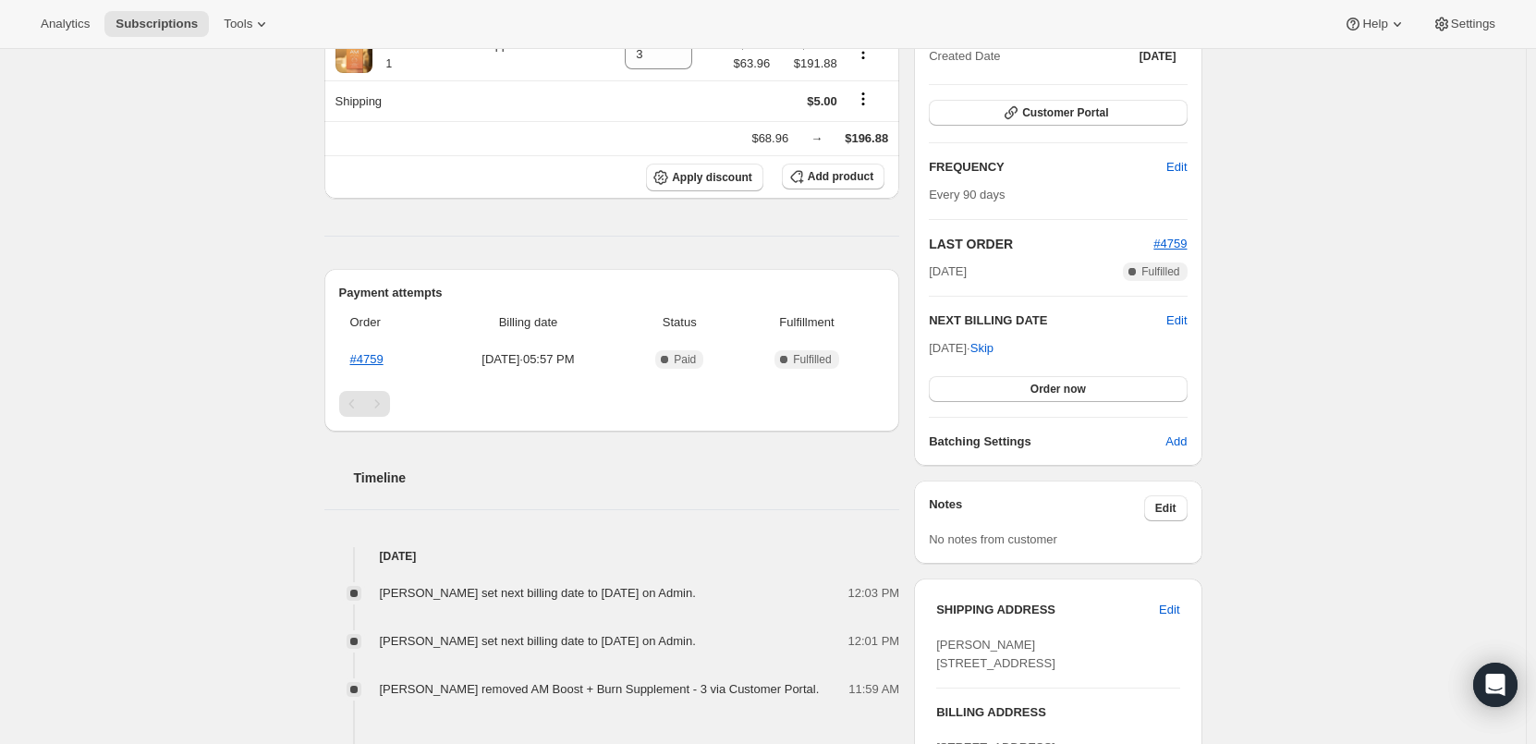
scroll to position [370, 0]
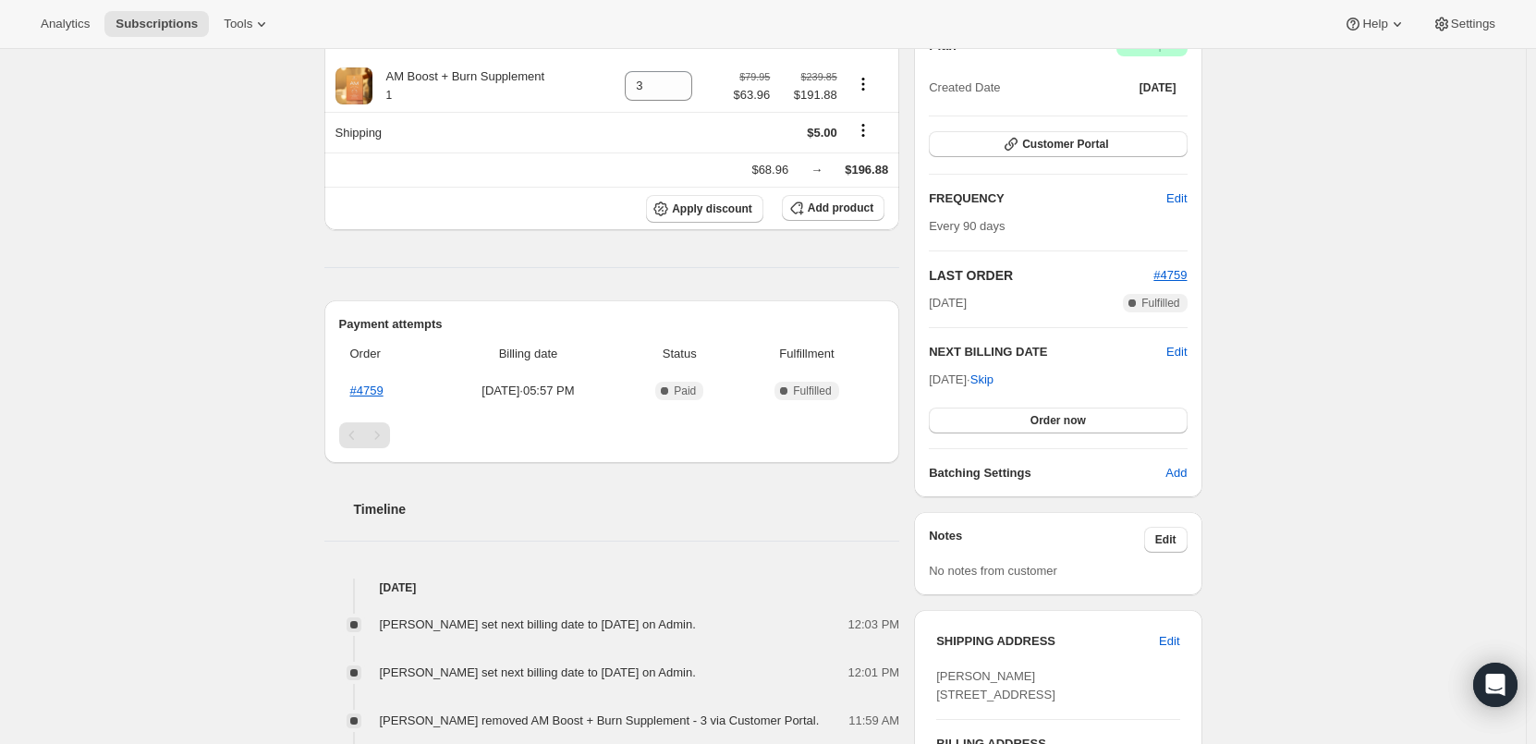
click at [1384, 361] on div "Subscription #12519014620. This page is ready Subscription #12519014620 Success…" at bounding box center [763, 380] width 1526 height 1403
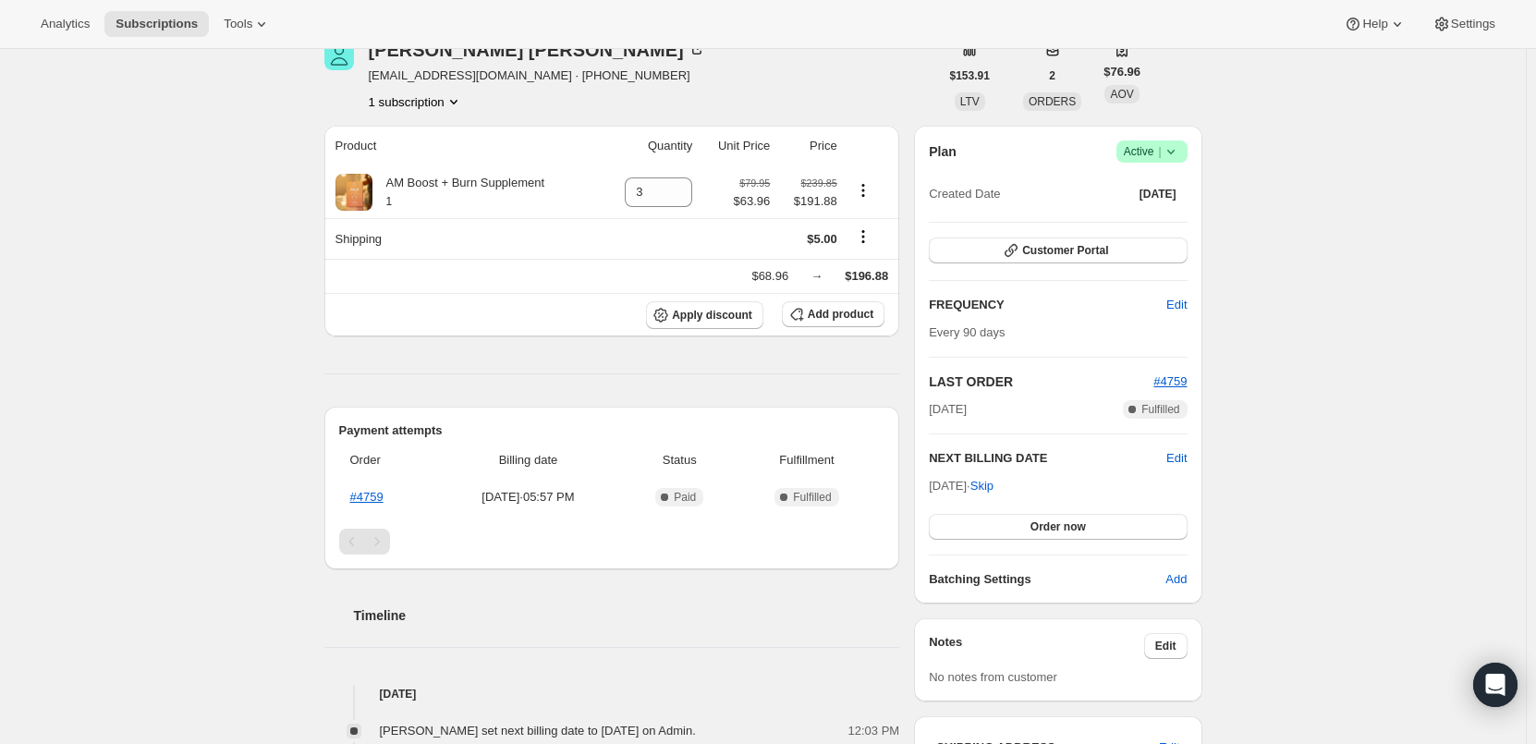
scroll to position [0, 0]
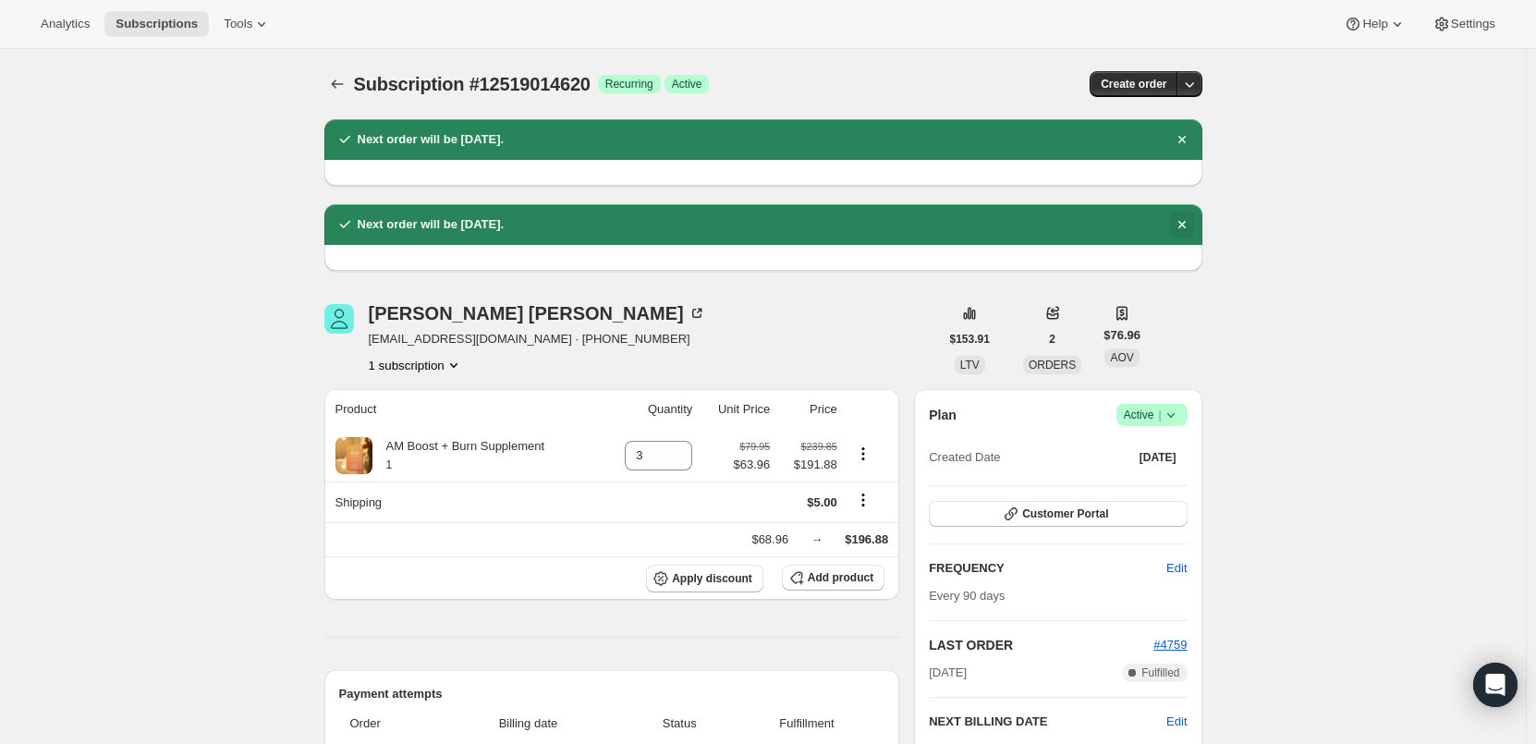
click at [1185, 225] on icon "Dismiss notification" at bounding box center [1181, 224] width 7 height 7
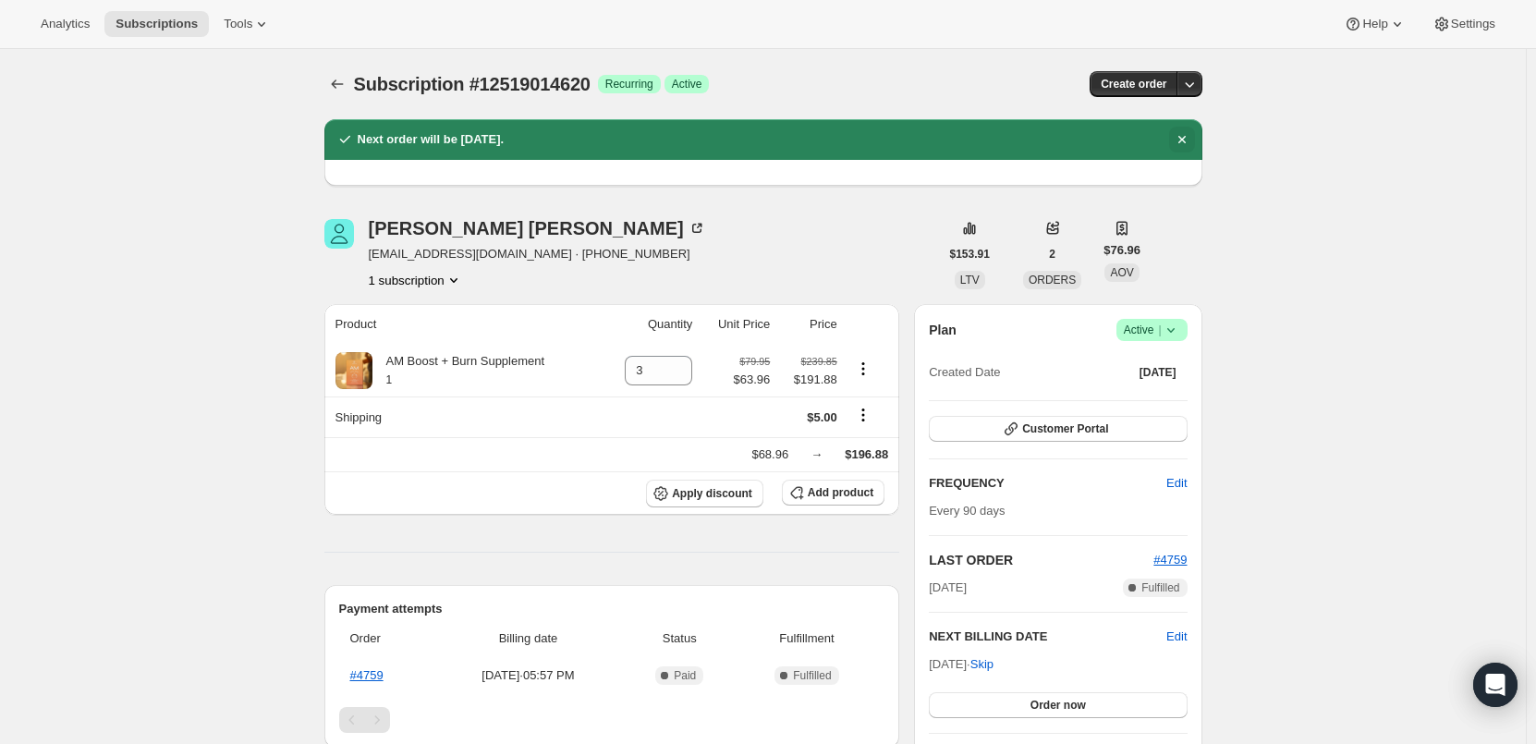
click at [1183, 140] on icon "Dismiss notification" at bounding box center [1182, 139] width 18 height 18
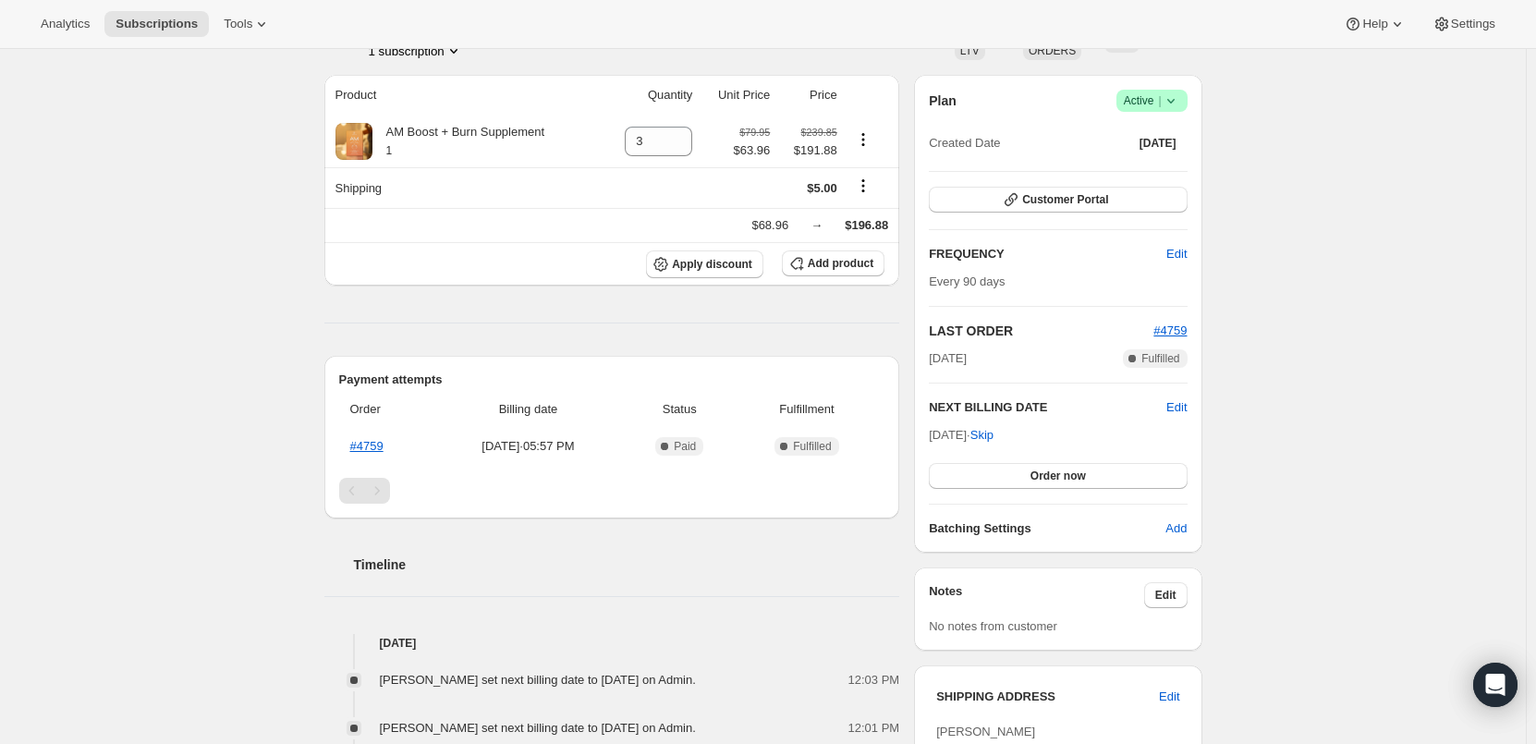
scroll to position [185, 0]
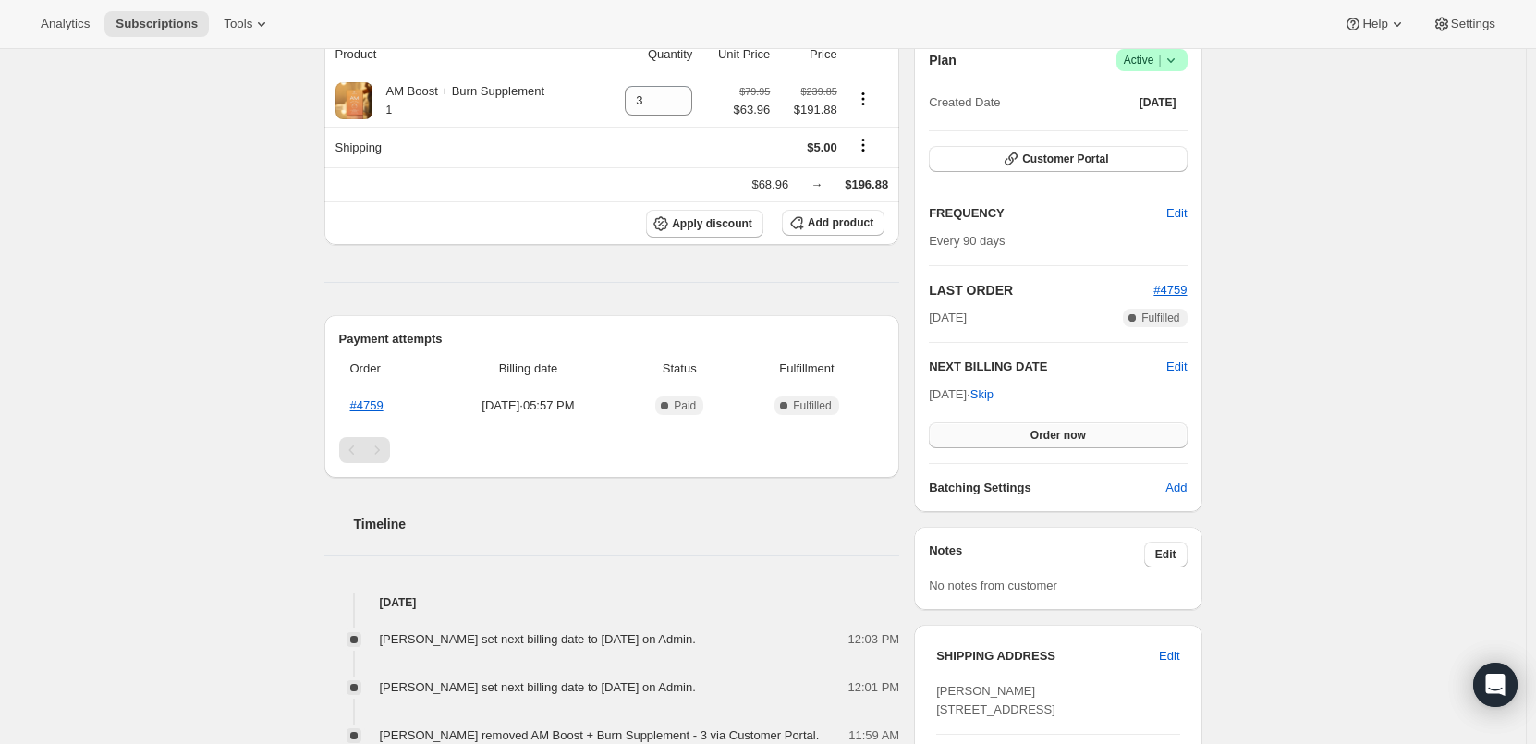
click at [1070, 432] on span "Order now" at bounding box center [1058, 435] width 55 height 15
click at [1079, 434] on span "Click to confirm" at bounding box center [1058, 435] width 84 height 15
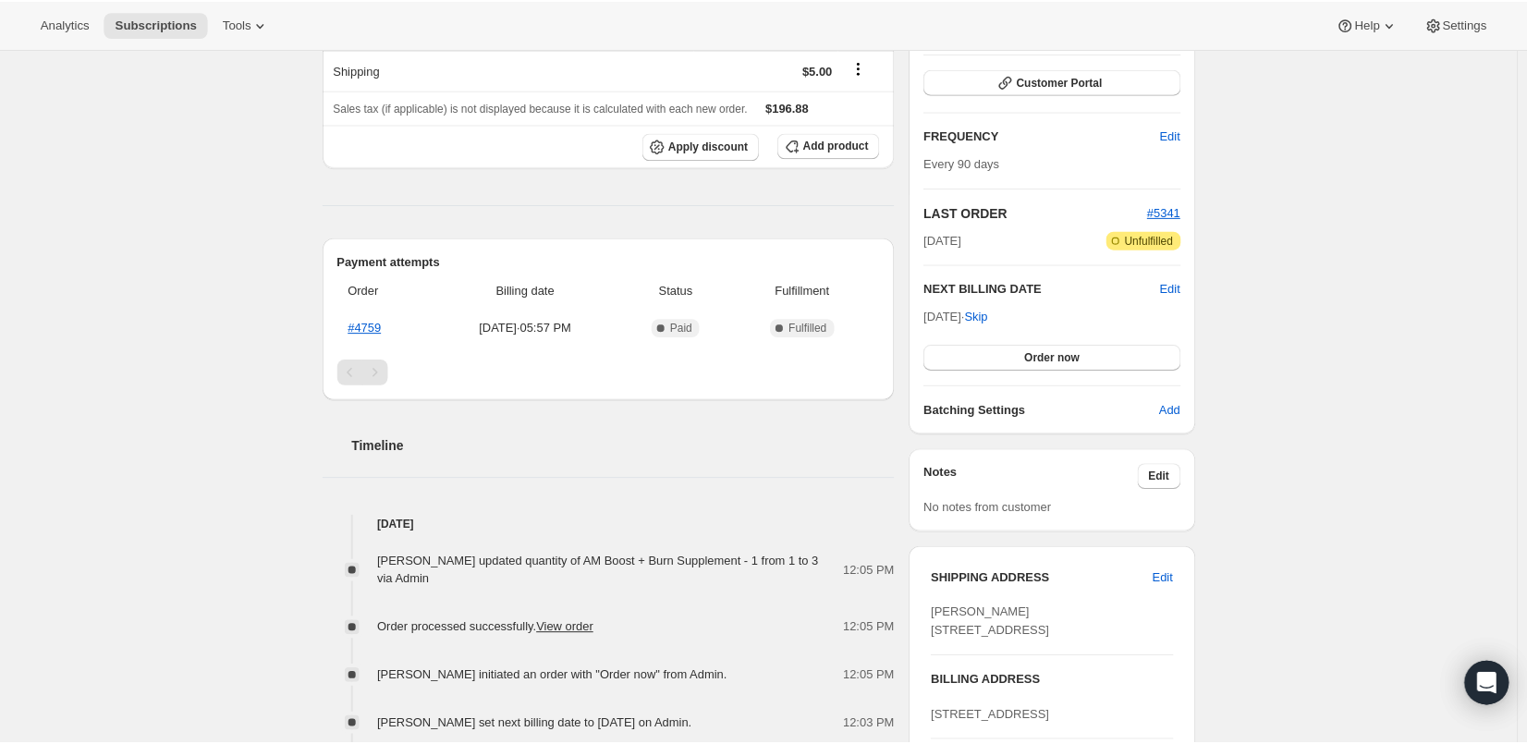
scroll to position [170, 0]
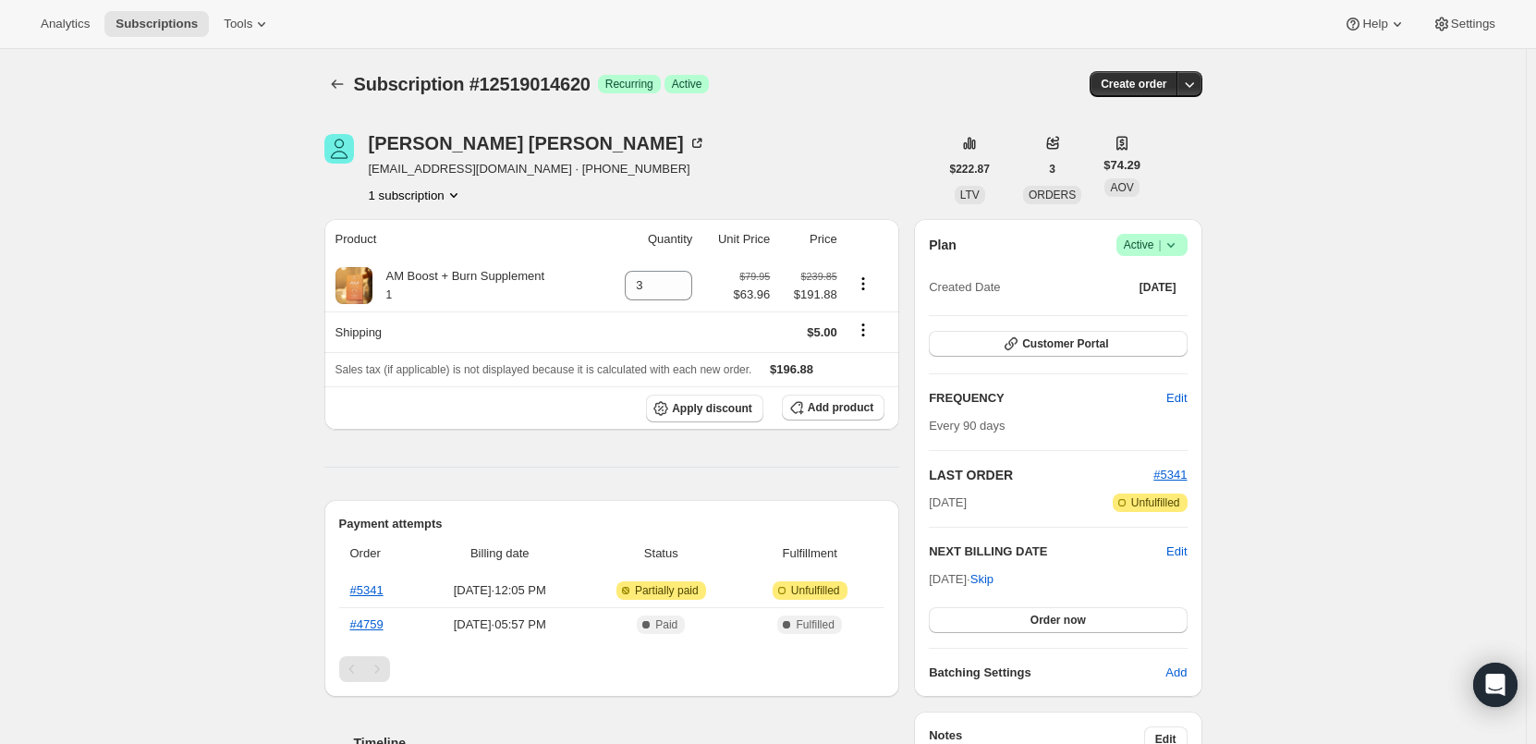
click at [818, 196] on div "[PERSON_NAME] [EMAIL_ADDRESS][DOMAIN_NAME] · [PHONE_NUMBER] 1 subscription" at bounding box center [631, 169] width 615 height 70
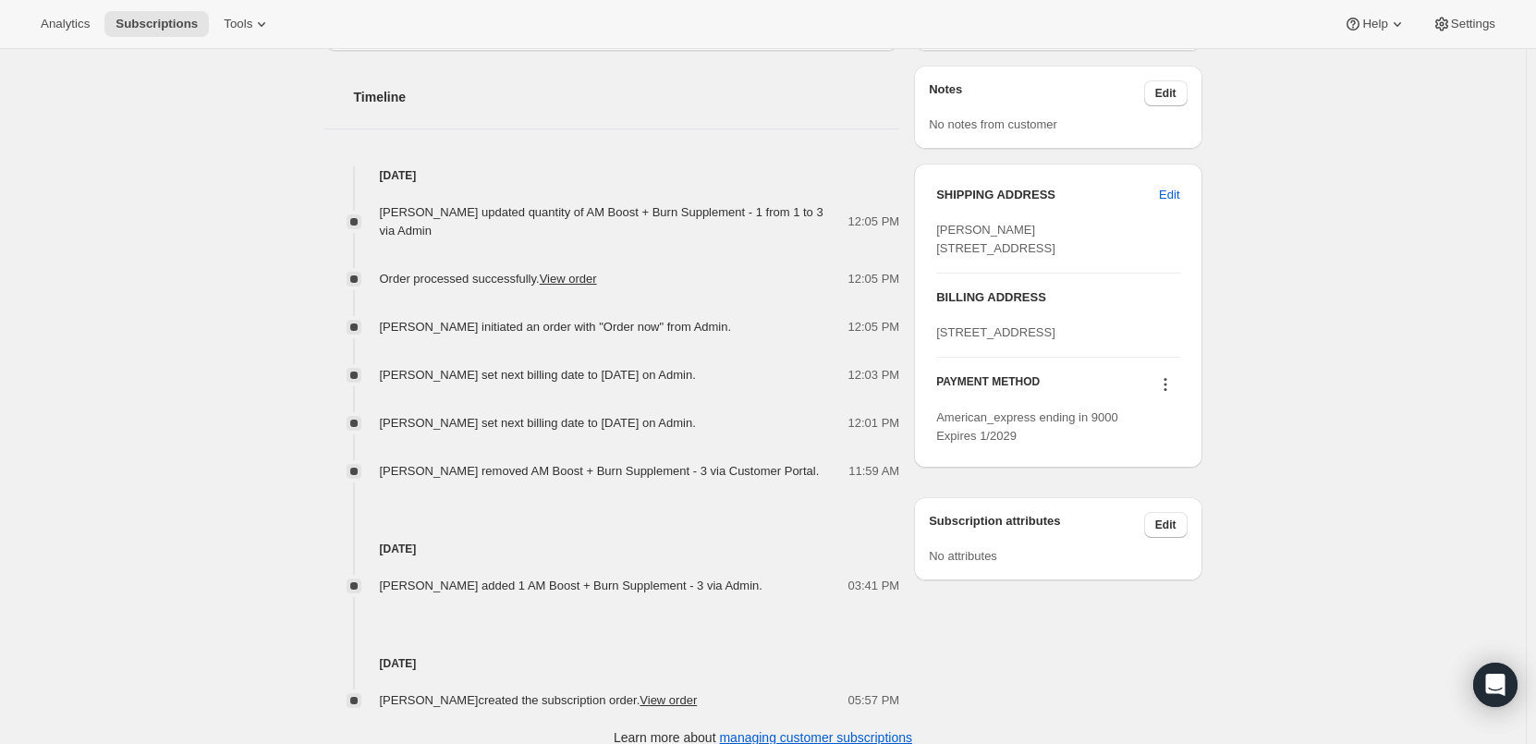
scroll to position [666, 0]
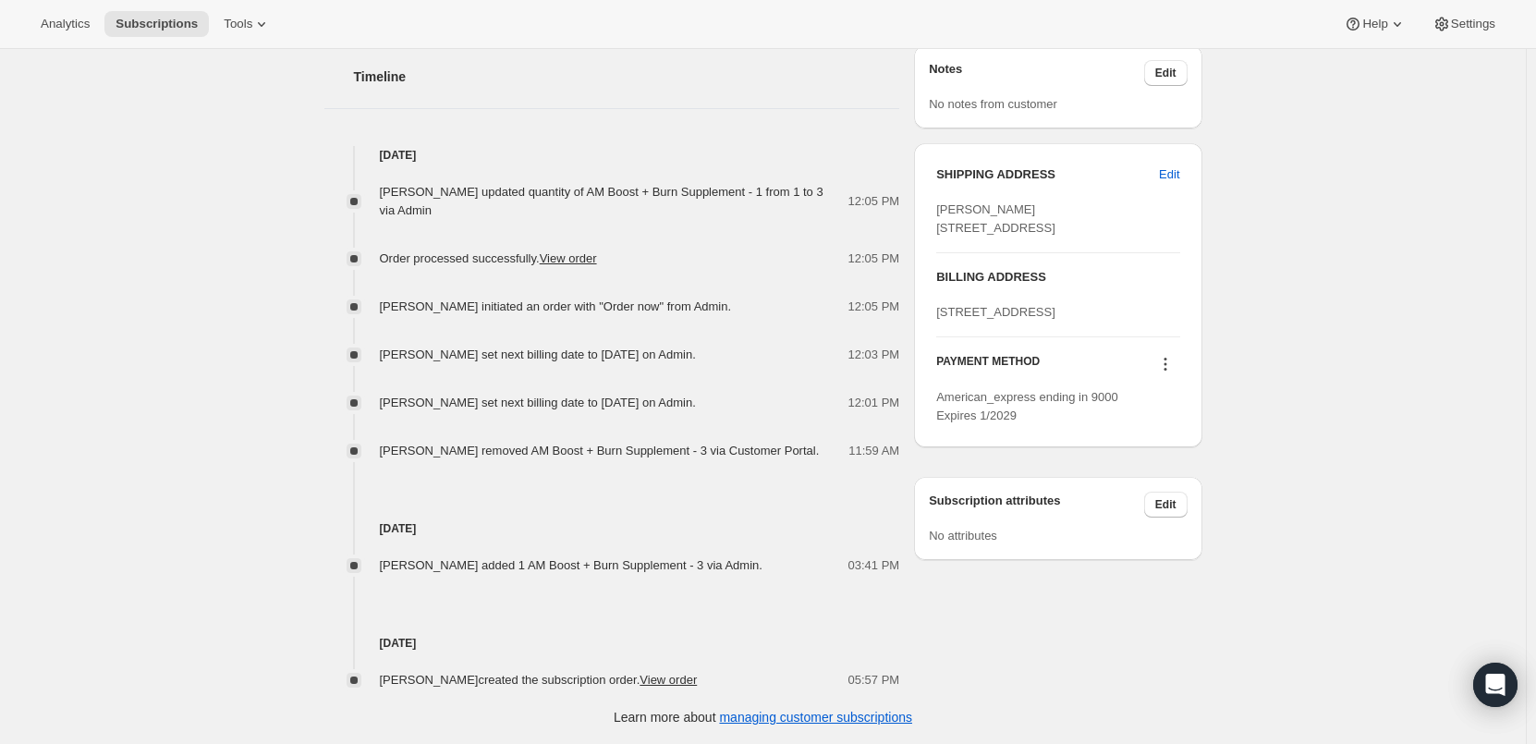
click at [1167, 366] on icon at bounding box center [1165, 364] width 3 height 3
click at [1185, 509] on span "Select payment method" at bounding box center [1168, 504] width 127 height 14
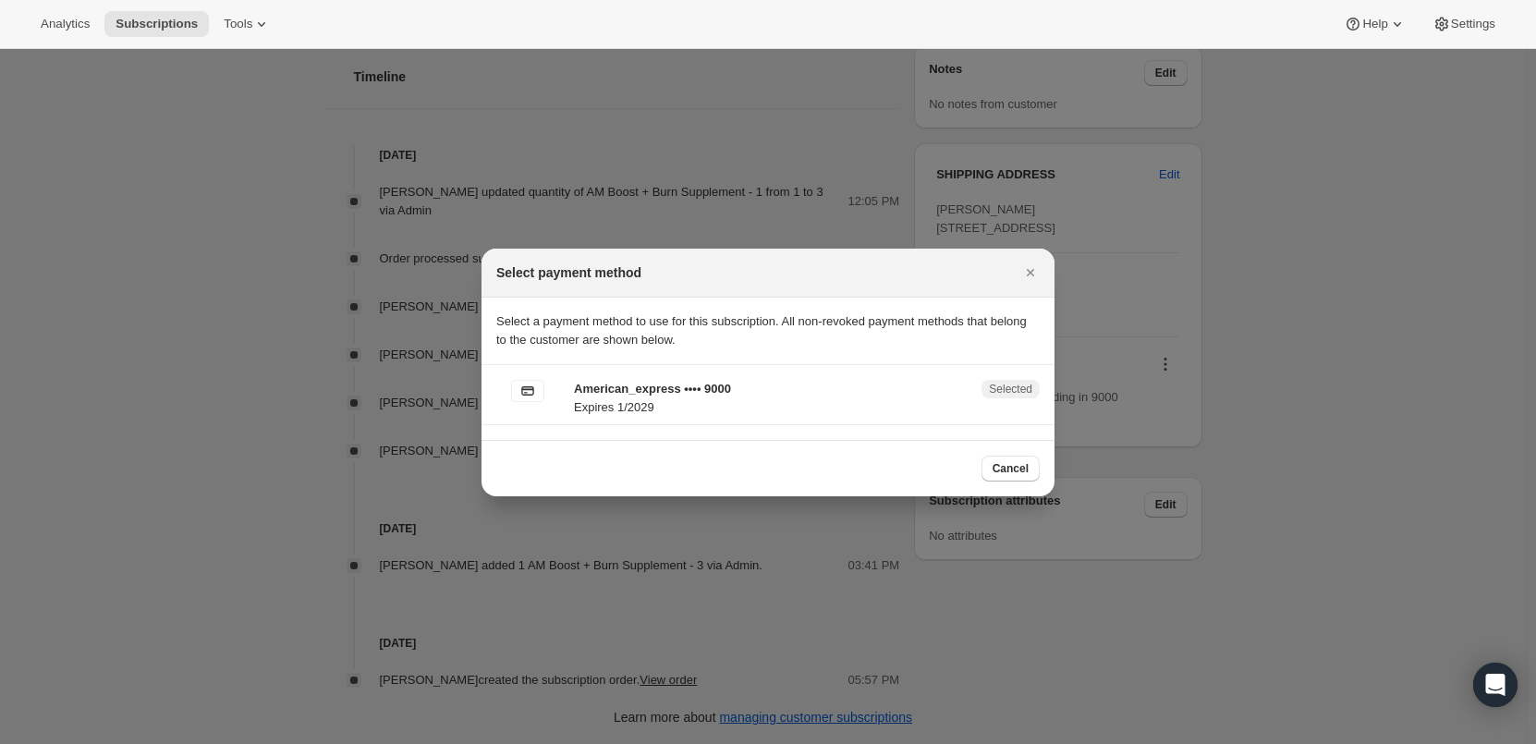
click at [700, 388] on p "American_express •••• 9000" at bounding box center [772, 389] width 397 height 18
click at [1025, 272] on icon "Close" at bounding box center [1030, 272] width 18 height 18
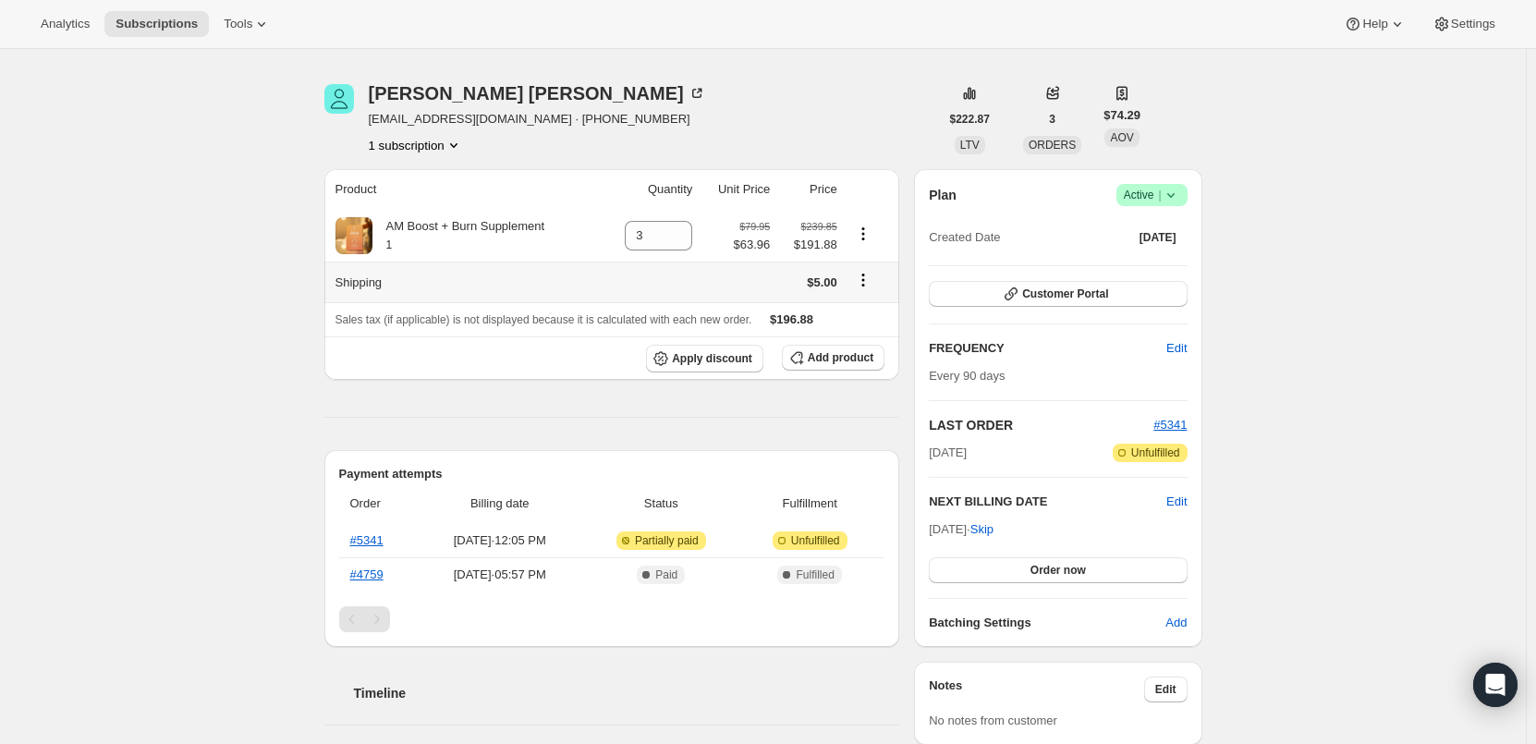
scroll to position [19, 0]
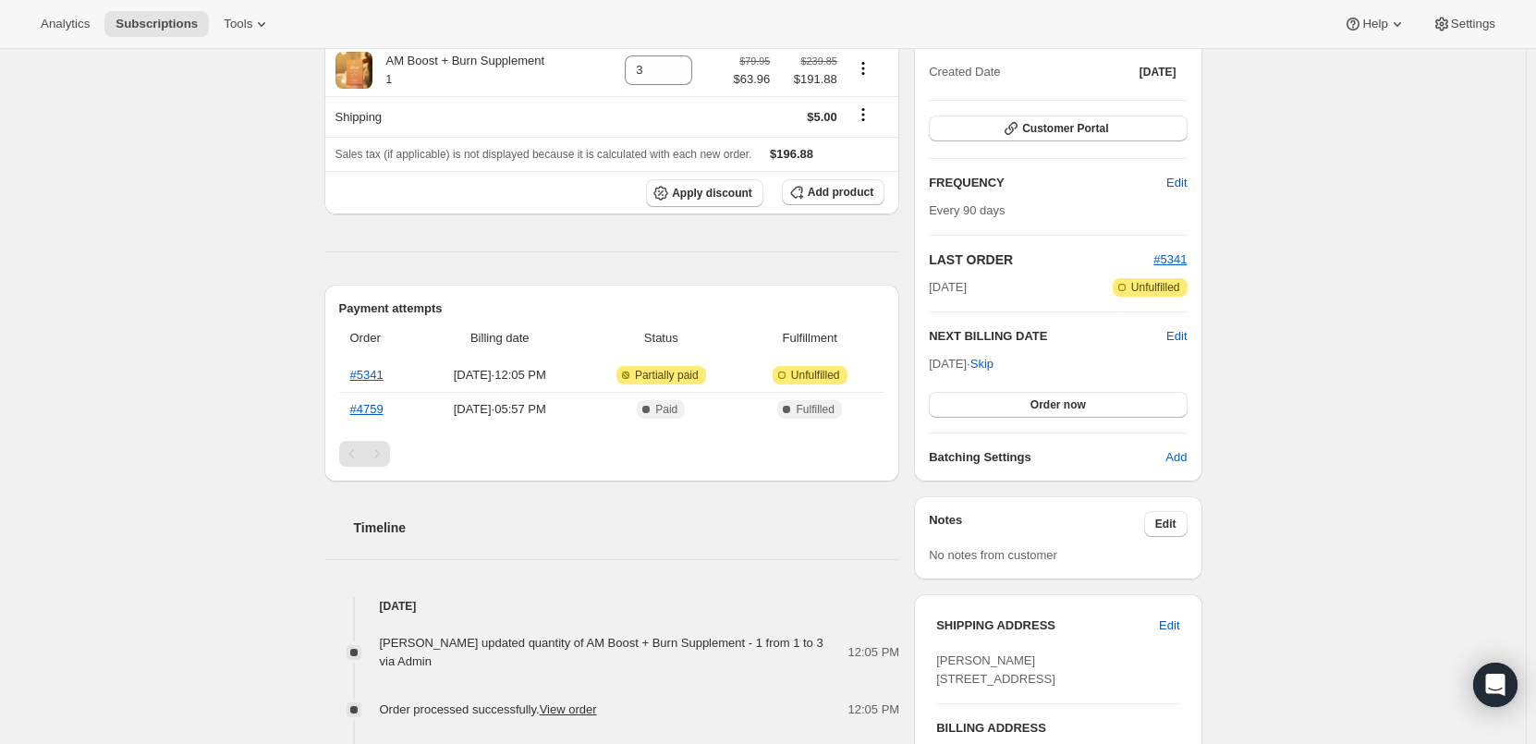
scroll to position [277, 0]
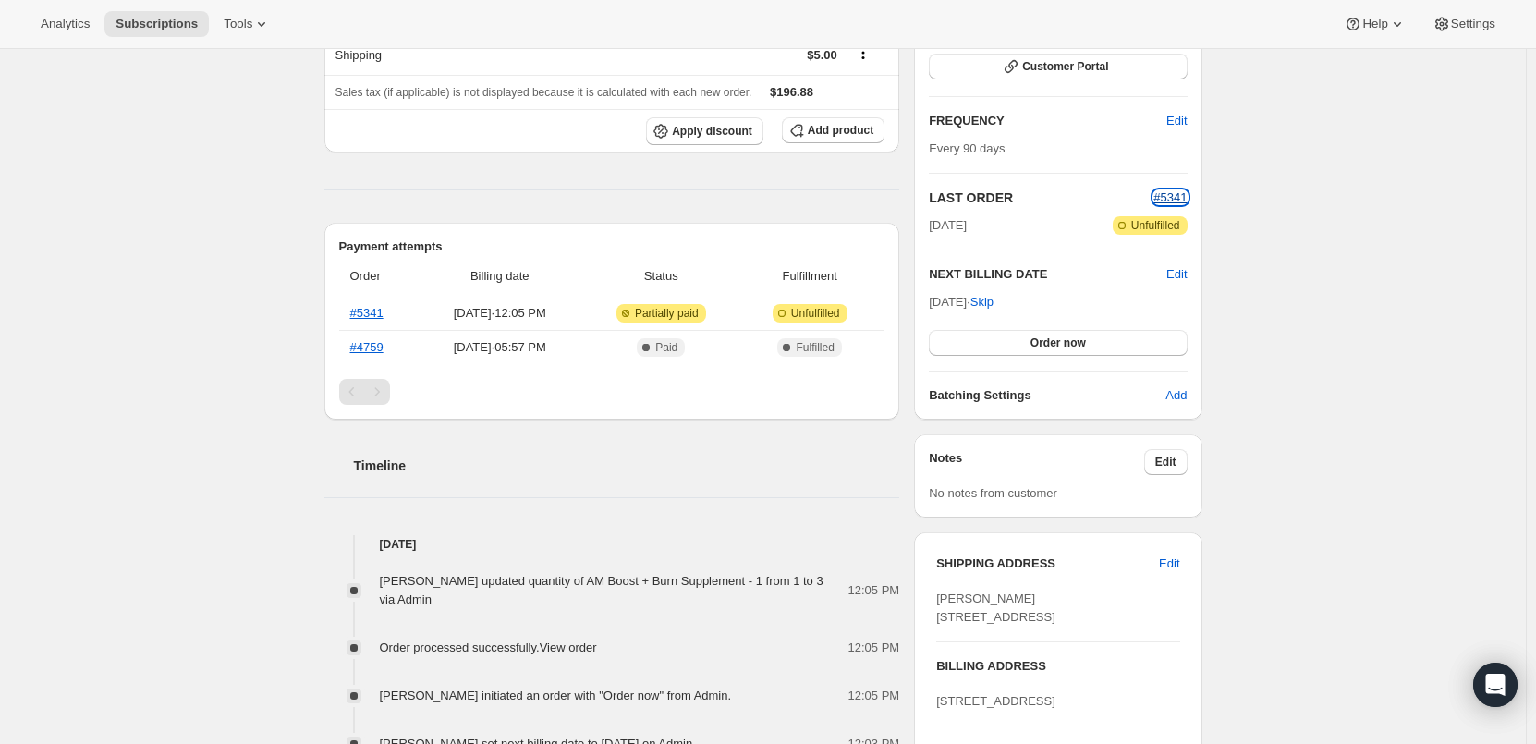
click at [1179, 194] on span "#5341" at bounding box center [1170, 197] width 33 height 14
